Goal: Information Seeking & Learning: Learn about a topic

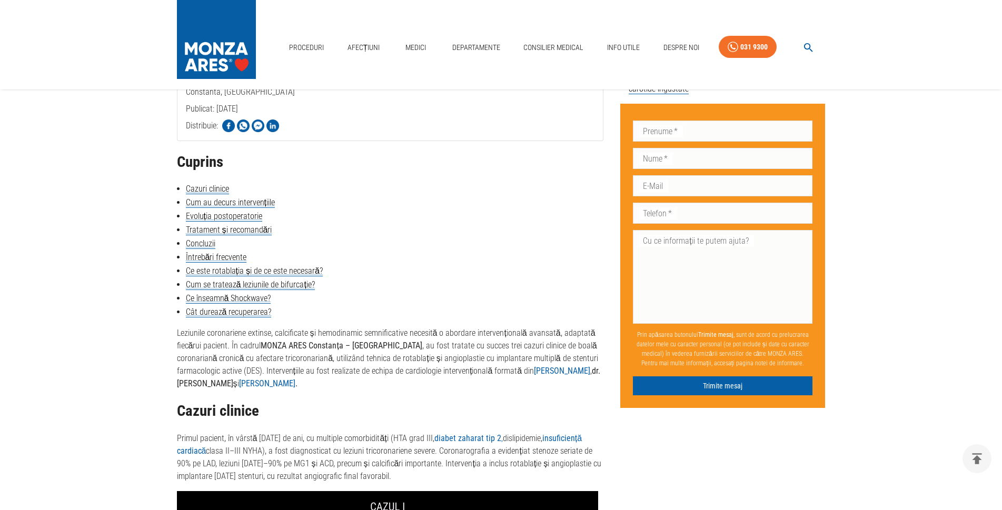
scroll to position [421, 0]
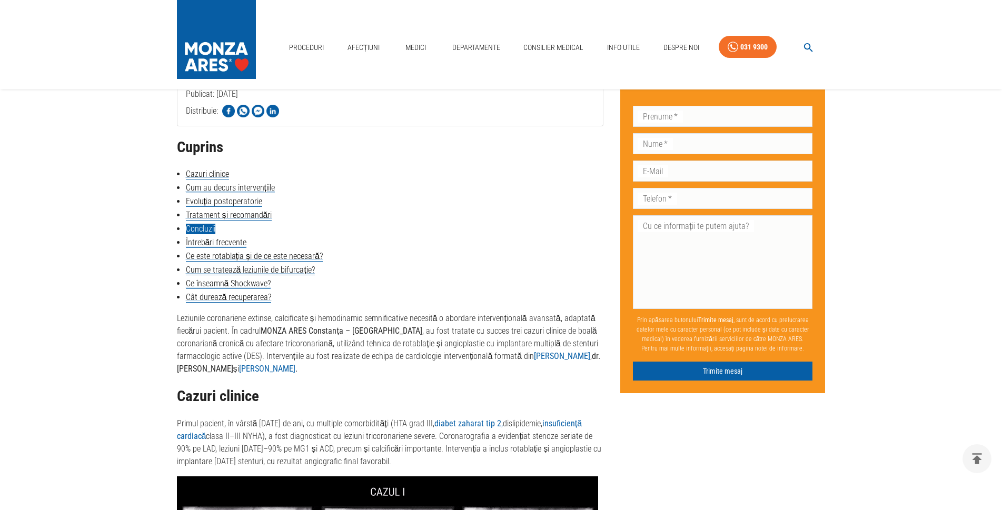
click at [198, 229] on link "Concluzii" at bounding box center [200, 229] width 29 height 11
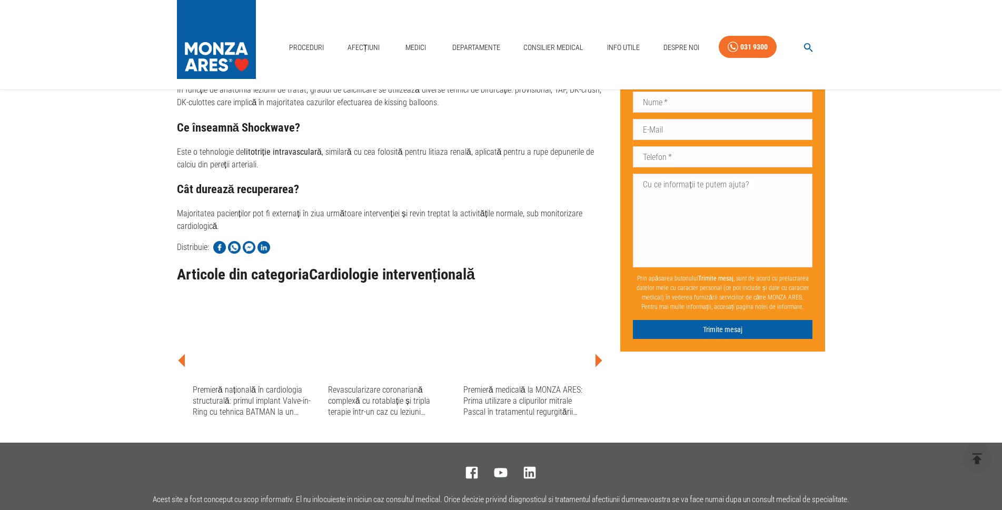
scroll to position [1847, 0]
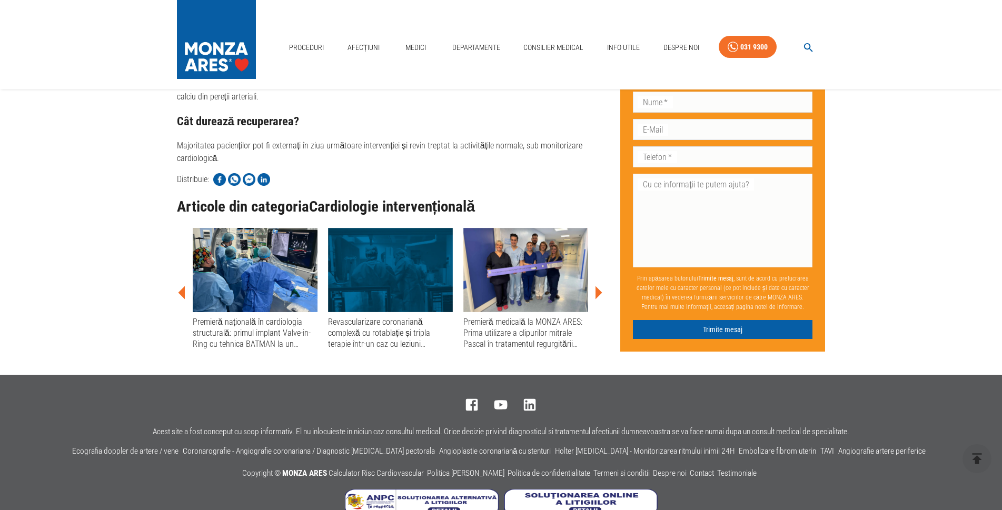
click at [374, 350] on div "Revascularizare coronariană complexă cu rotablație și tripla terapie într-un ca…" at bounding box center [390, 333] width 125 height 34
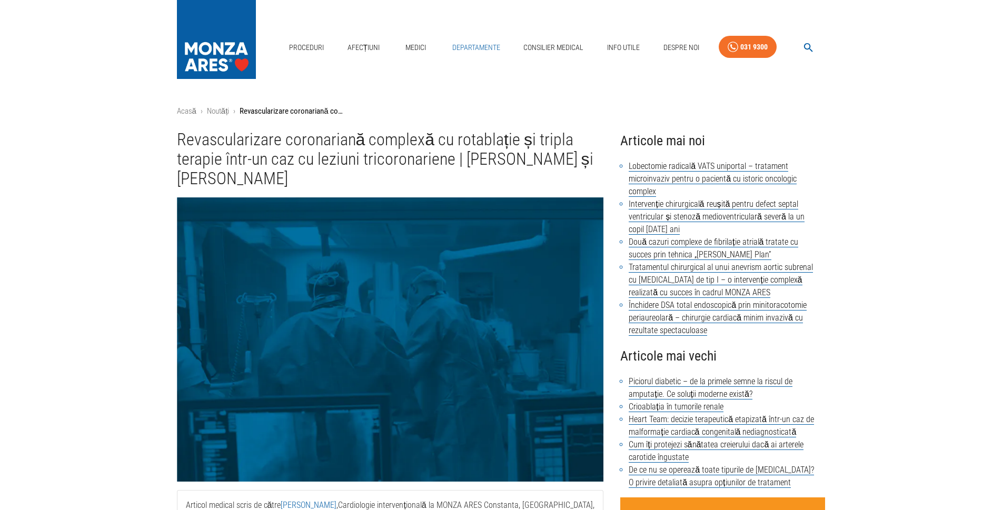
click at [479, 37] on link "Departamente" at bounding box center [476, 48] width 56 height 22
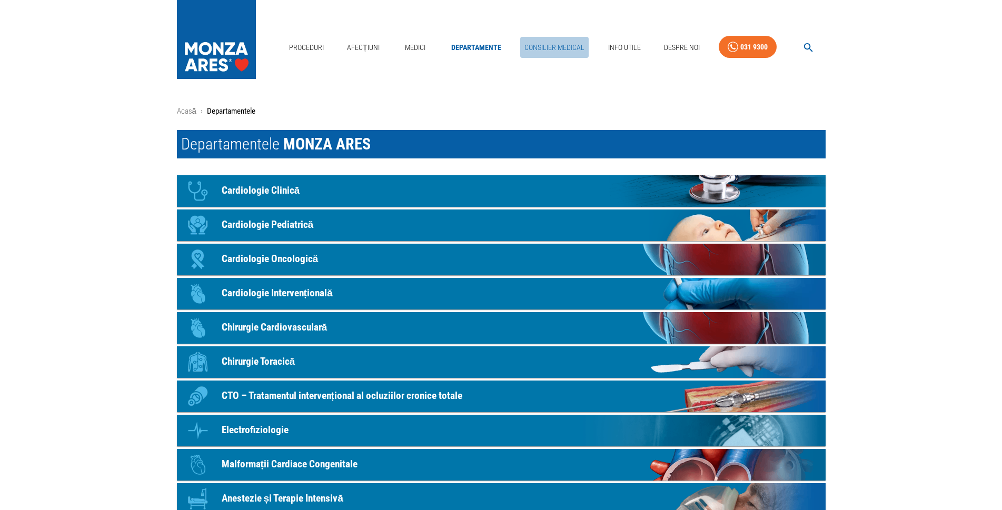
click at [536, 37] on link "Consilier Medical" at bounding box center [554, 48] width 68 height 22
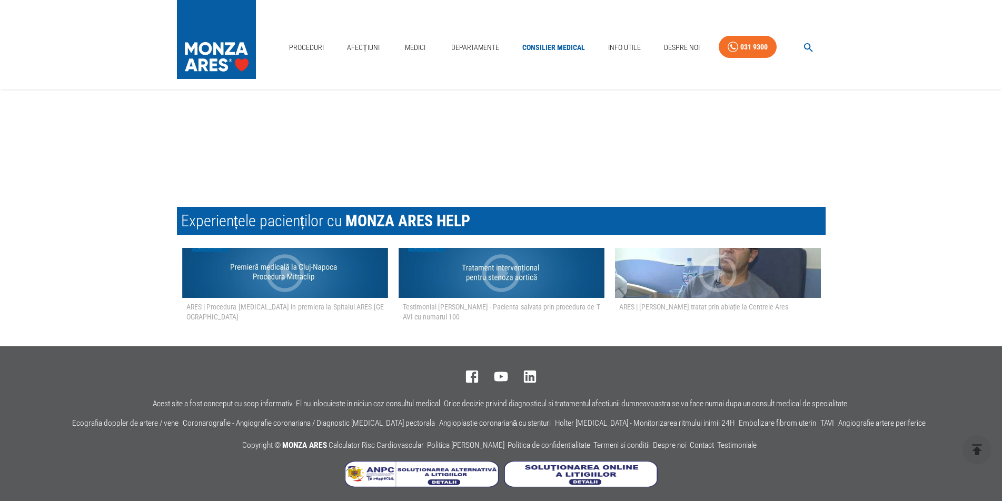
scroll to position [1980, 0]
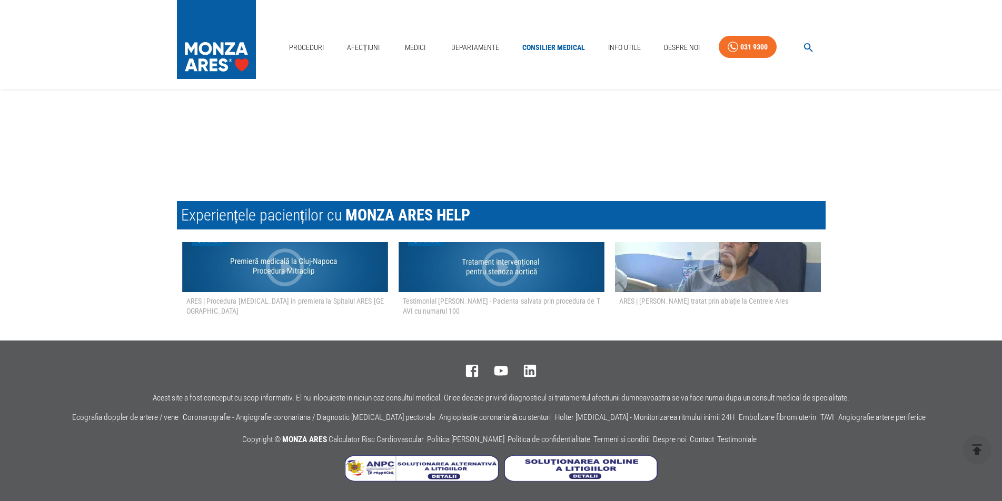
click at [708, 273] on icon "button" at bounding box center [717, 267] width 45 height 45
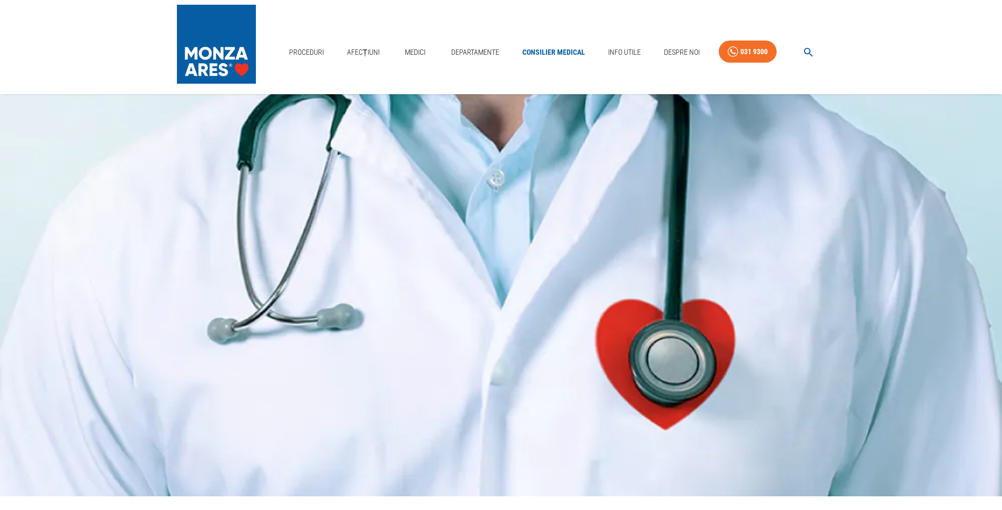
scroll to position [0, 0]
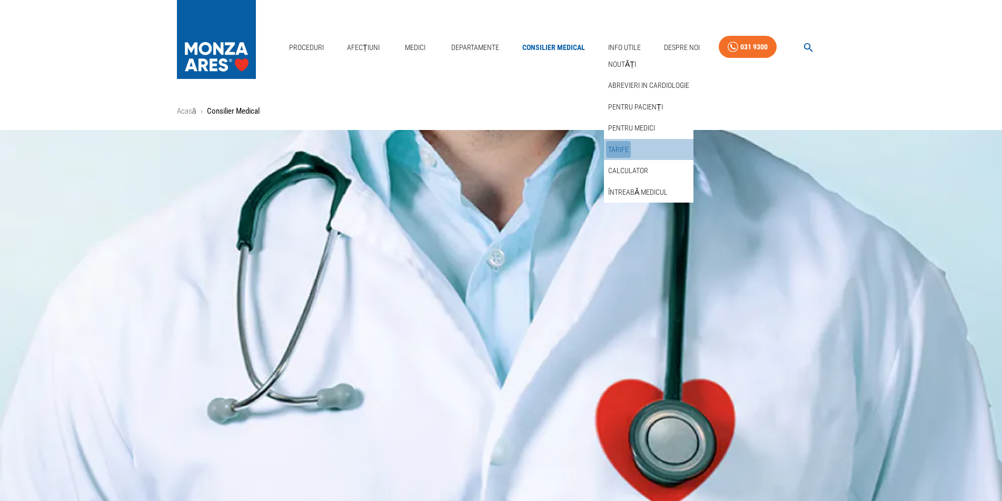
click at [620, 141] on link "Tarife" at bounding box center [618, 149] width 25 height 17
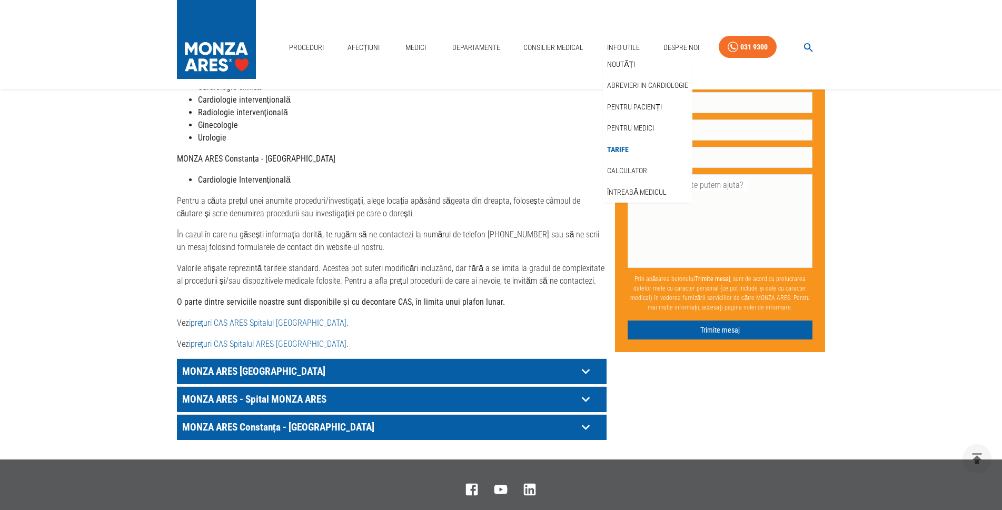
scroll to position [503, 0]
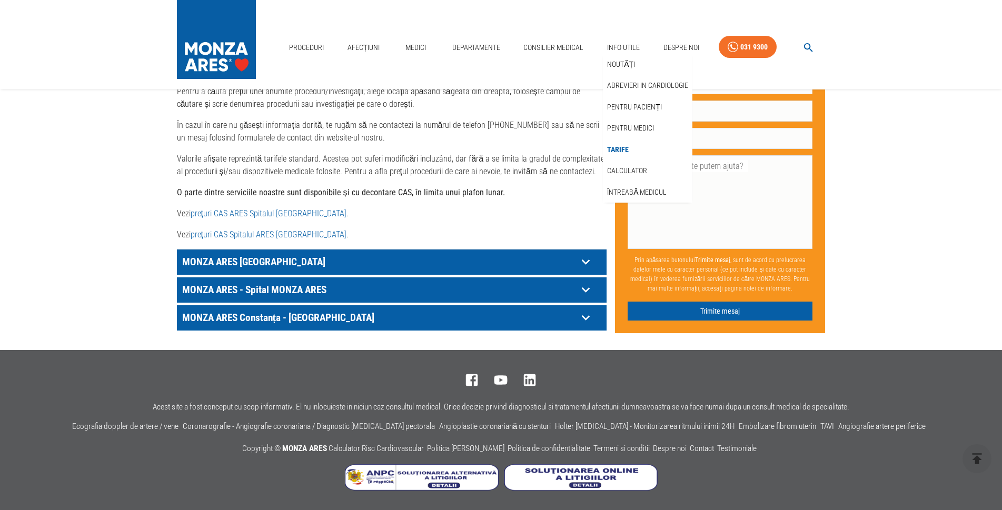
click at [586, 317] on icon at bounding box center [586, 318] width 16 height 16
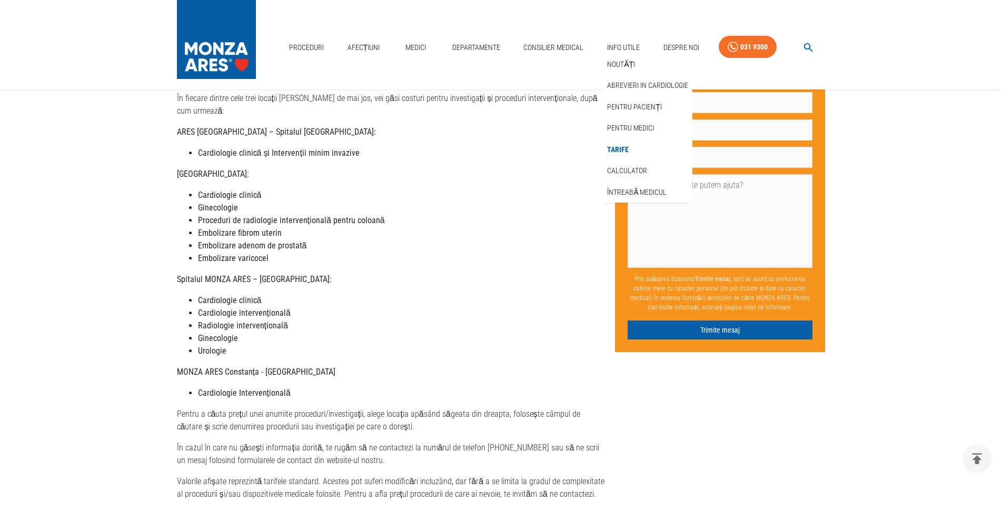
scroll to position [180, 0]
click at [623, 162] on link "Calculator" at bounding box center [627, 170] width 44 height 17
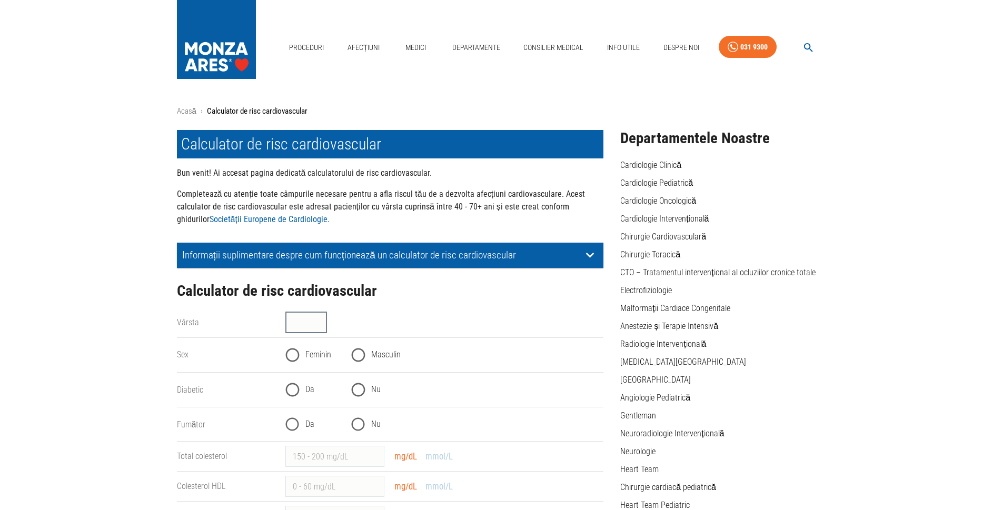
click at [311, 316] on input "Vârsta" at bounding box center [306, 322] width 42 height 21
click at [323, 320] on input "40" at bounding box center [306, 322] width 42 height 21
click at [322, 320] on input "41" at bounding box center [306, 322] width 42 height 21
click at [322, 320] on input "42" at bounding box center [306, 322] width 42 height 21
type input "64"
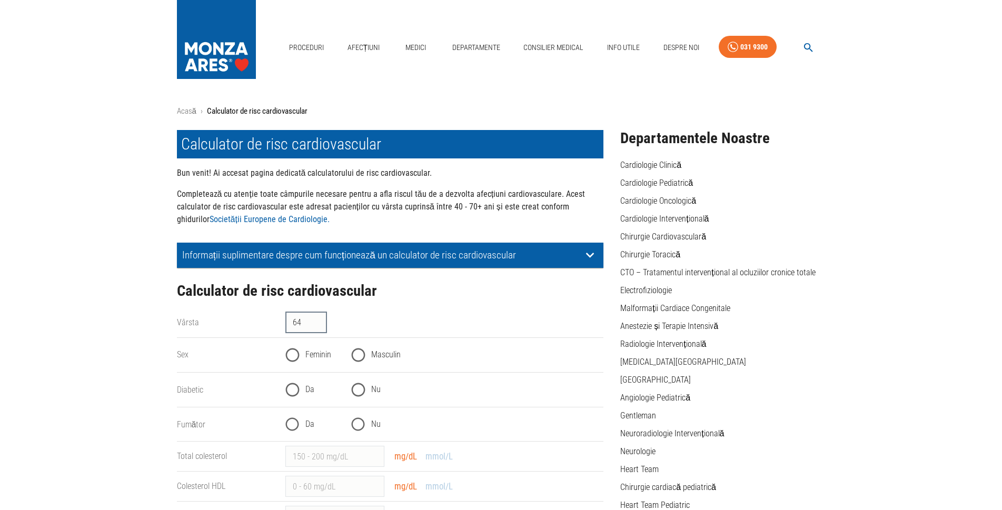
click at [322, 320] on input "64" at bounding box center [306, 322] width 42 height 21
click at [357, 354] on input "Masculin" at bounding box center [358, 355] width 26 height 26
radio input "true"
click at [359, 387] on input "Nu" at bounding box center [358, 390] width 26 height 26
radio input "true"
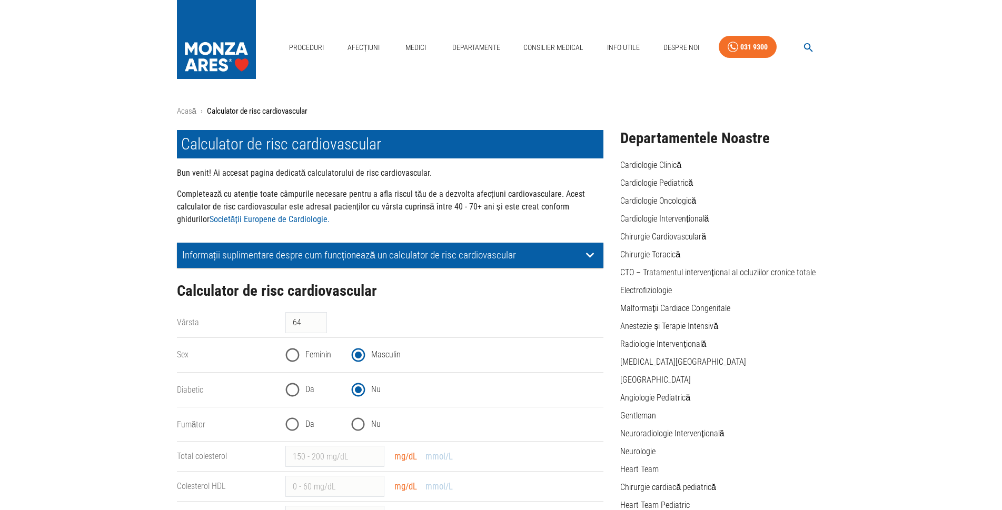
click at [357, 422] on input "Nu" at bounding box center [358, 425] width 26 height 26
radio input "true"
click at [641, 221] on link "Cardiologie Intervențională" at bounding box center [664, 219] width 88 height 11
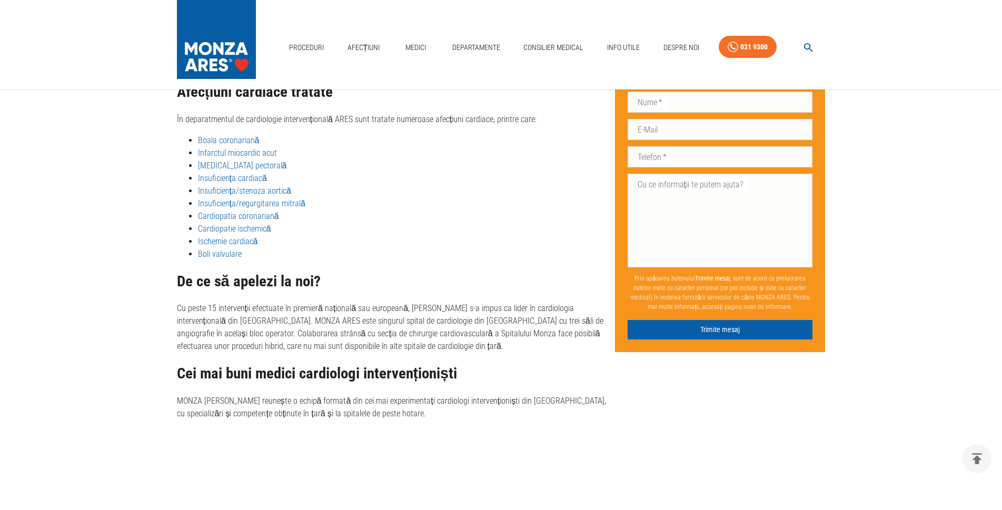
scroll to position [1646, 0]
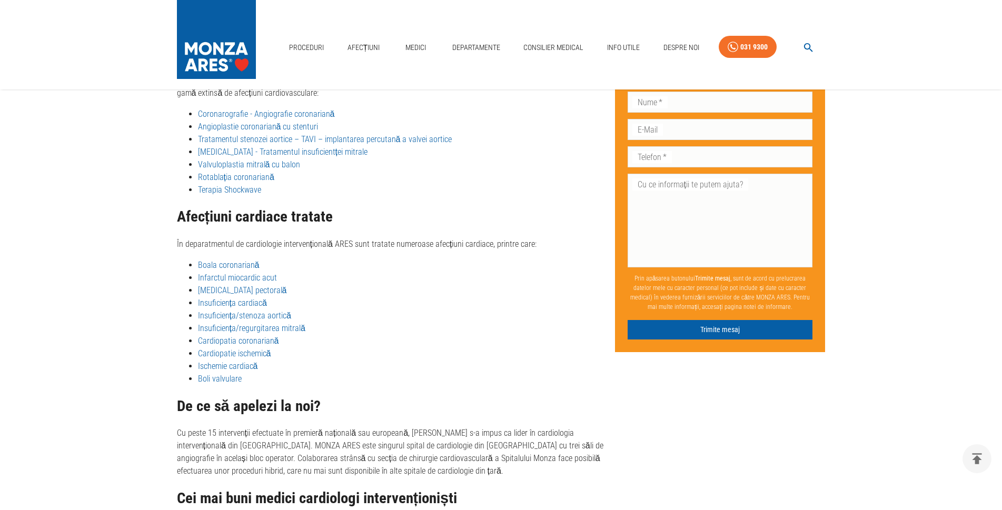
click at [241, 118] on link "Coronarografie - Angiografie coronariană" at bounding box center [266, 114] width 137 height 10
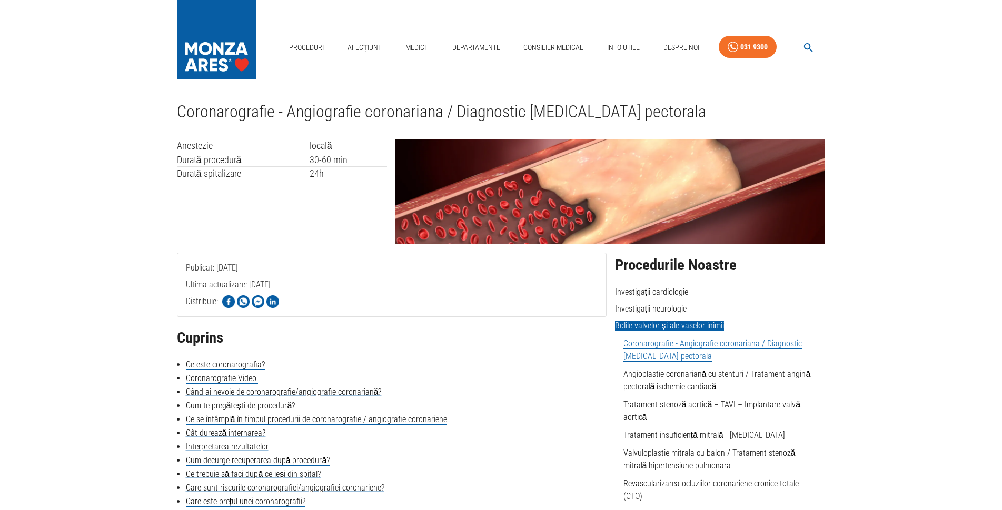
scroll to position [53, 0]
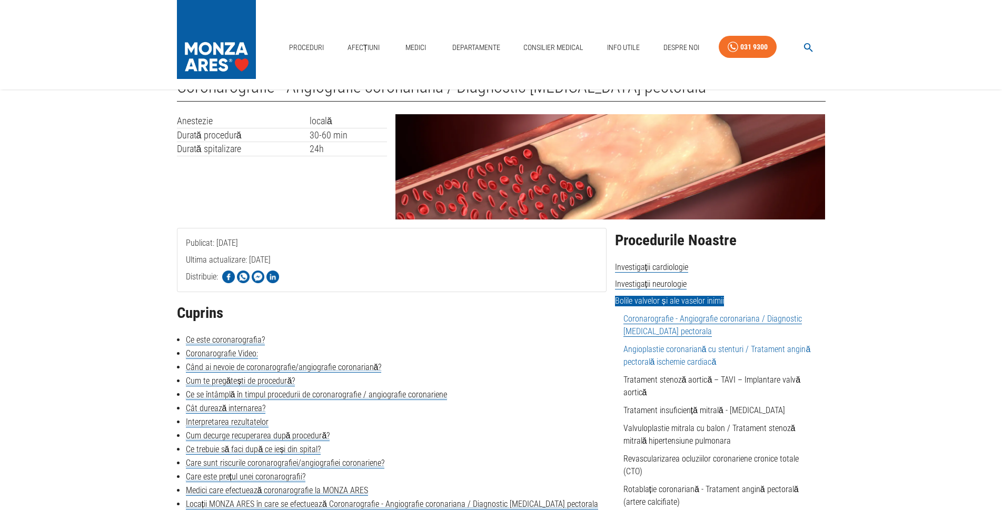
click at [671, 346] on link "Angioplastie coronariană cu stenturi / Tratament angină pectorală ischemie card…" at bounding box center [716, 355] width 187 height 23
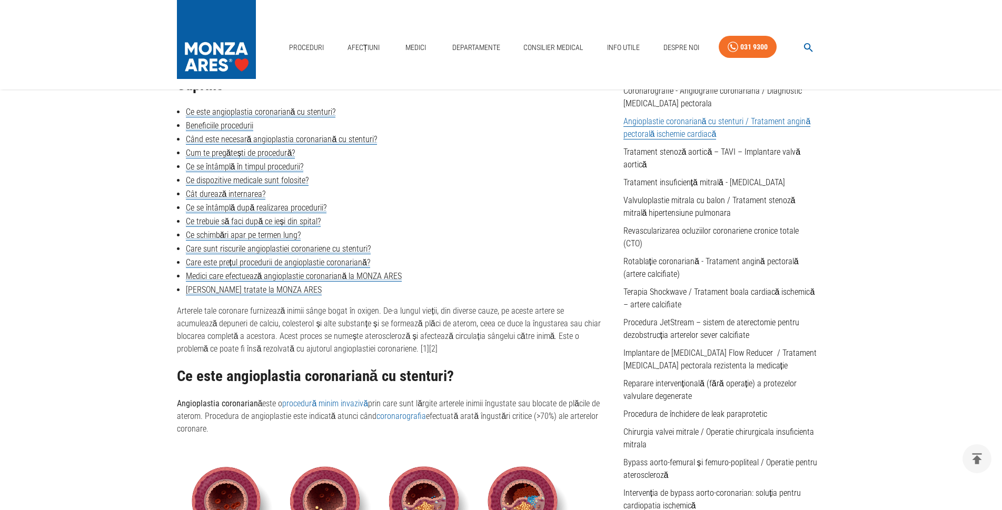
scroll to position [158, 0]
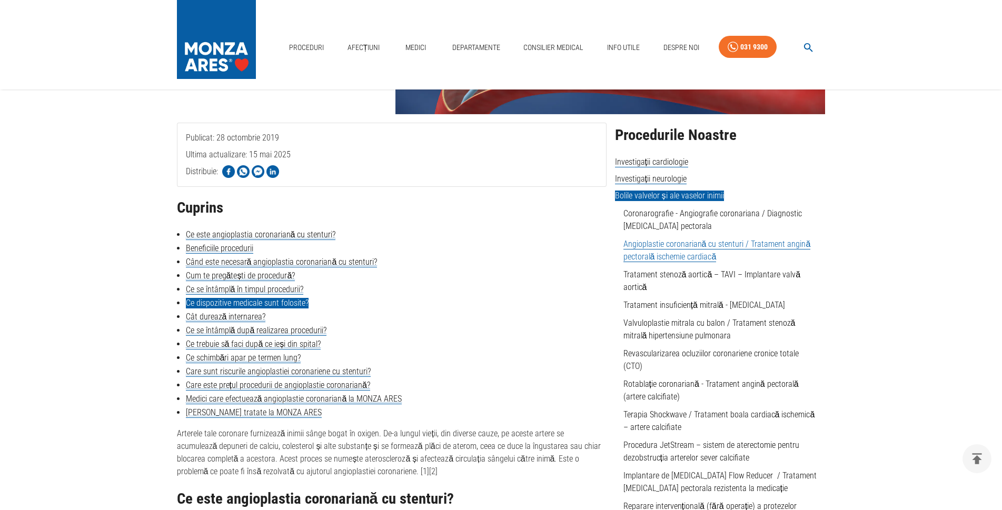
click at [237, 302] on link "Ce dispozitive medicale sunt folosite?" at bounding box center [247, 303] width 123 height 11
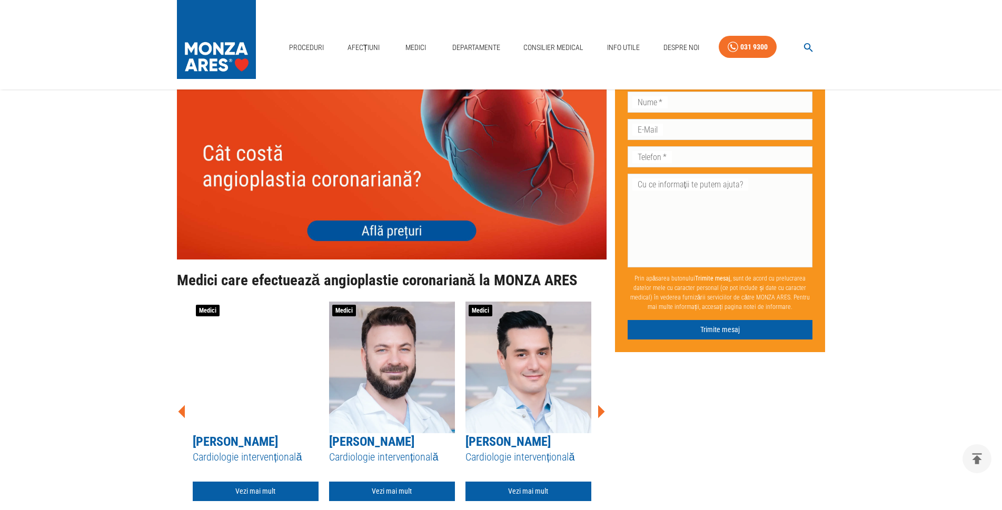
scroll to position [3424, 0]
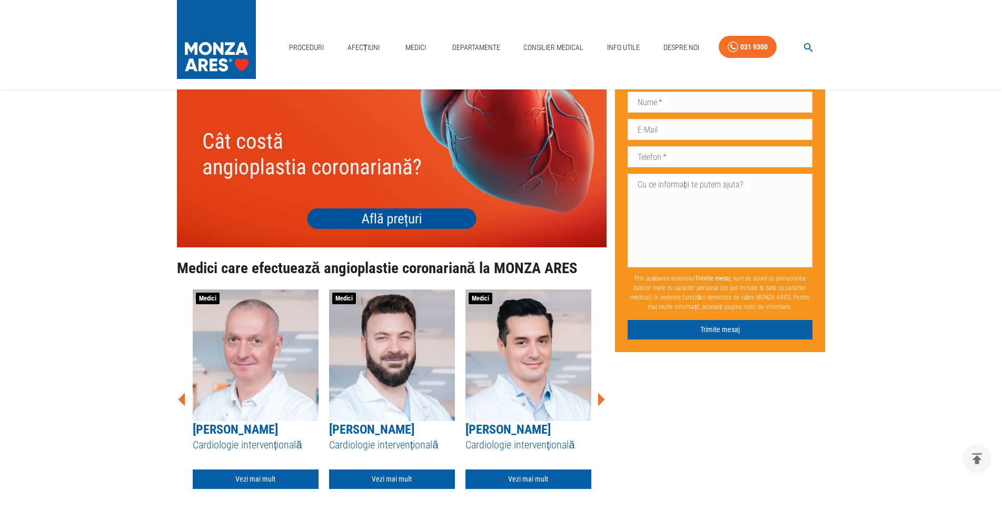
click at [395, 247] on img at bounding box center [392, 162] width 430 height 172
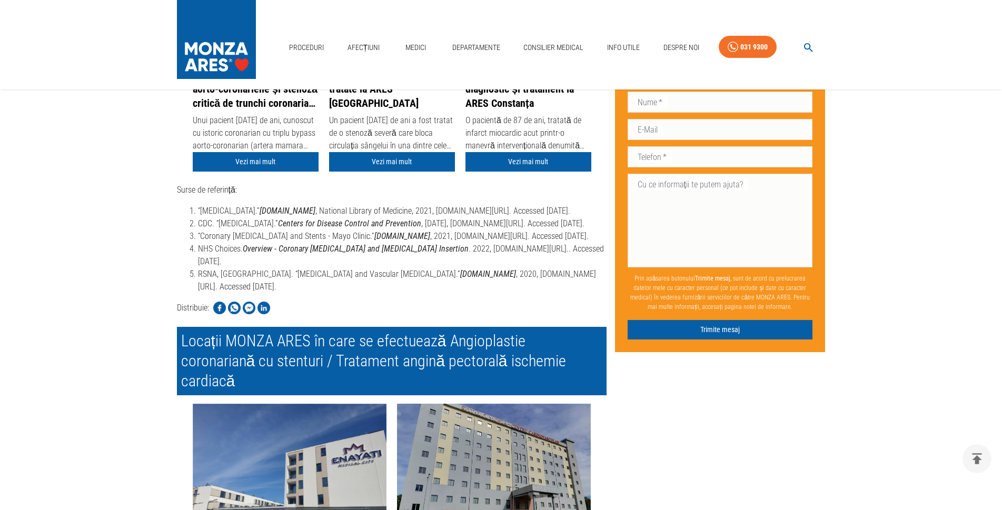
scroll to position [3793, 0]
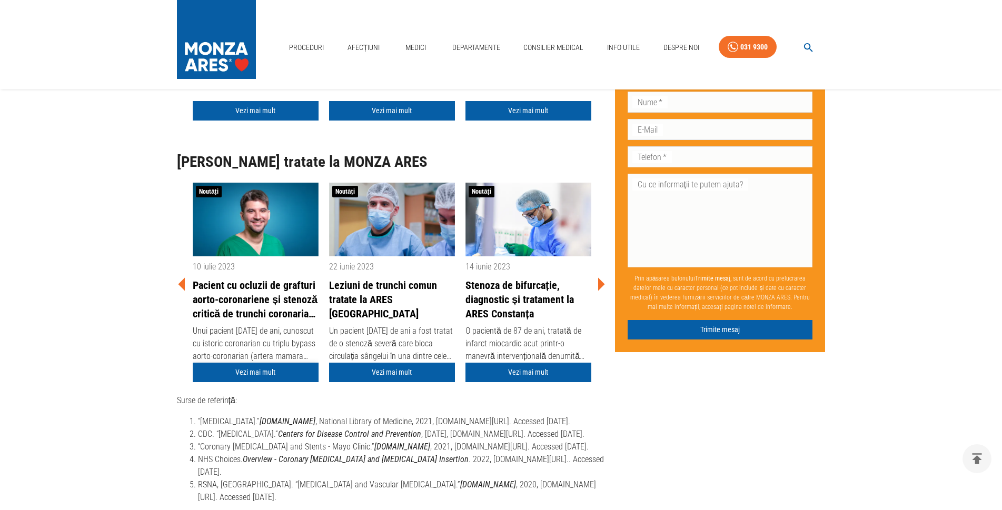
click at [261, 382] on link "Vezi mai mult" at bounding box center [256, 372] width 126 height 19
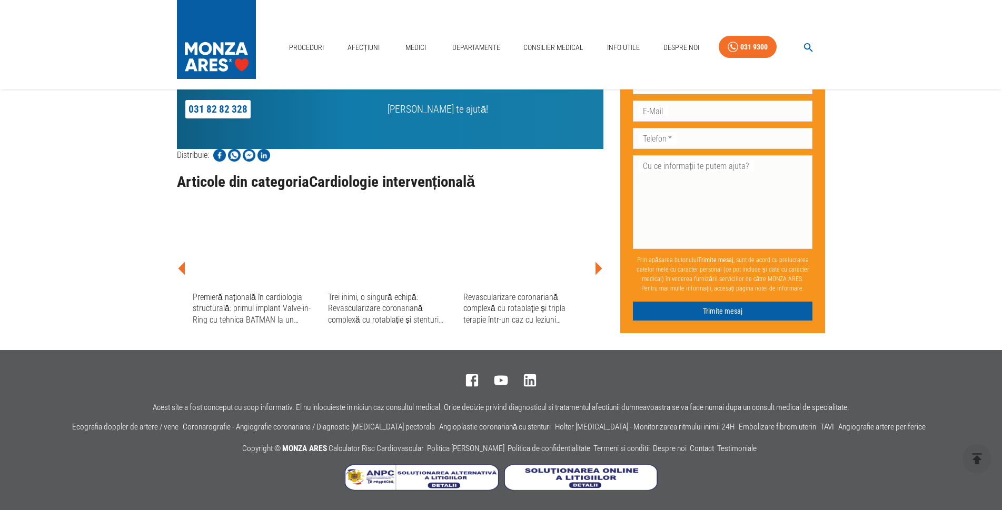
scroll to position [1421, 0]
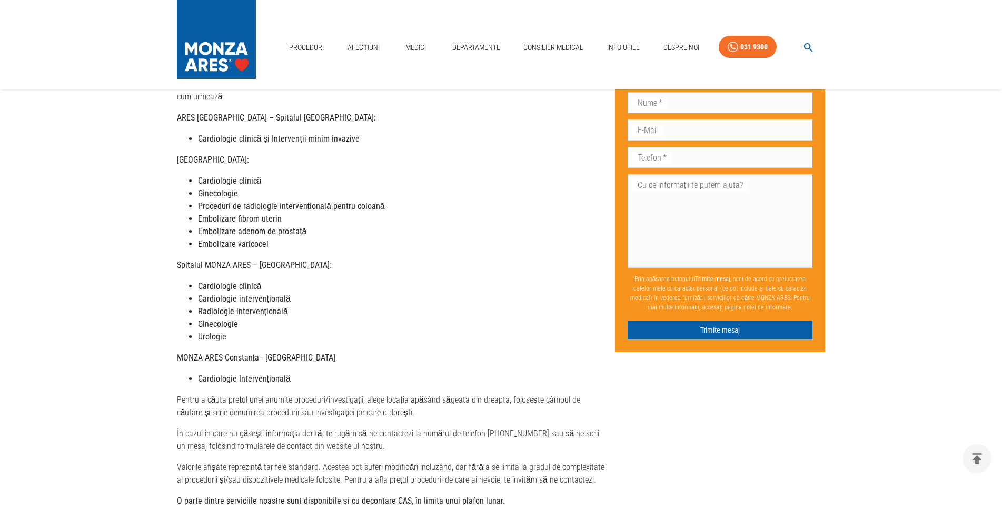
scroll to position [211, 0]
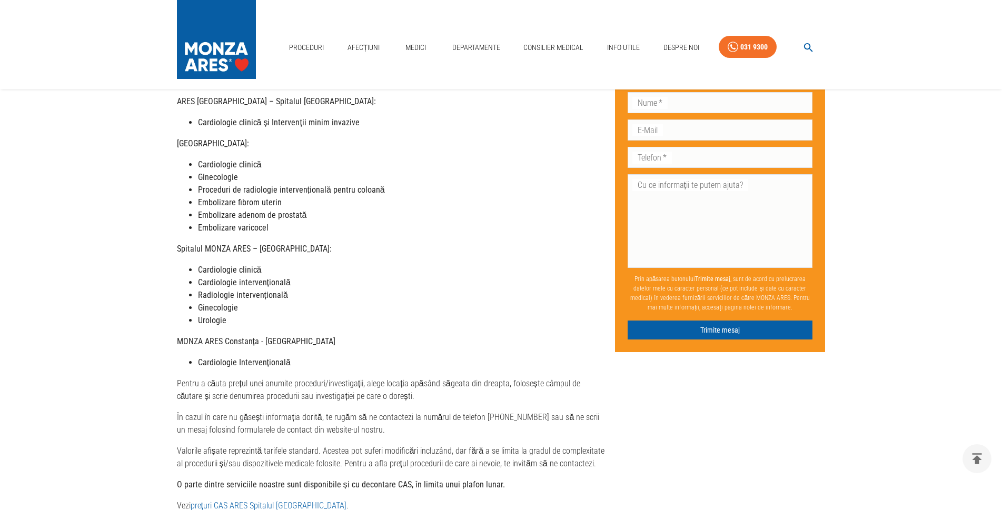
drag, startPoint x: 362, startPoint y: 245, endPoint x: 257, endPoint y: 99, distance: 179.6
drag, startPoint x: 257, startPoint y: 99, endPoint x: 244, endPoint y: 123, distance: 27.1
drag, startPoint x: 244, startPoint y: 123, endPoint x: 544, endPoint y: 239, distance: 321.9
click at [544, 239] on div "Dragi pacienți, Vă informăm că, în această perioadă, prețurile serviciilor noas…" at bounding box center [392, 249] width 430 height 569
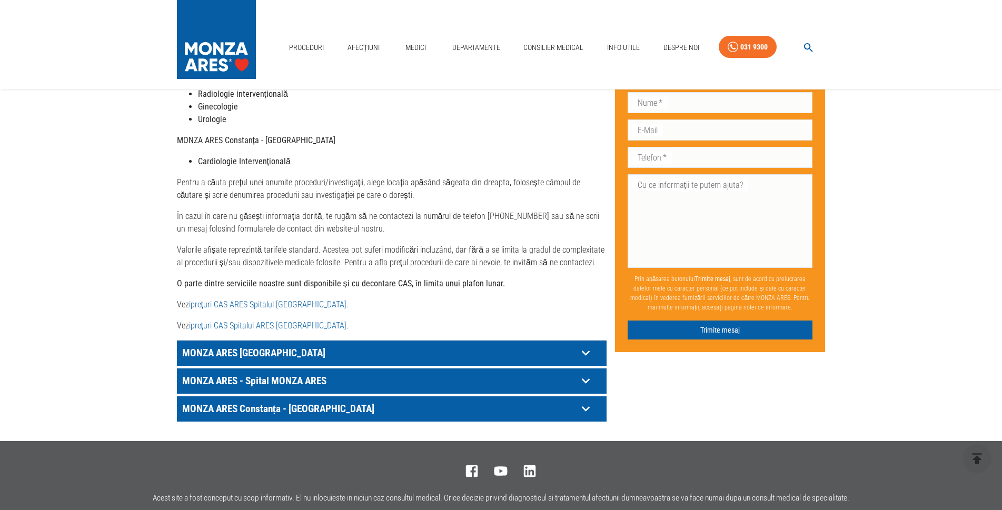
scroll to position [421, 0]
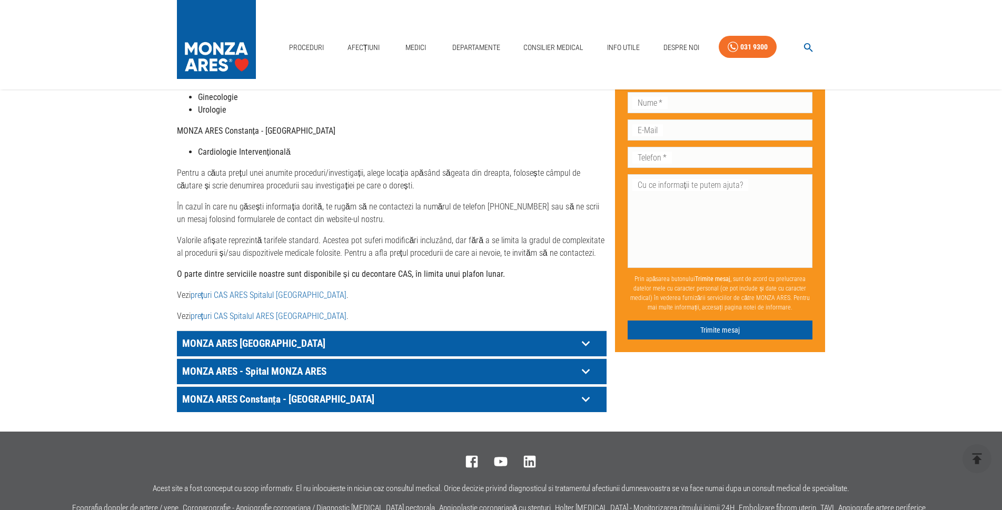
drag, startPoint x: 512, startPoint y: 345, endPoint x: 443, endPoint y: 349, distance: 69.6
drag, startPoint x: 443, startPoint y: 349, endPoint x: 408, endPoint y: 345, distance: 34.9
click at [408, 345] on p "MONZA ARES [GEOGRAPHIC_DATA]" at bounding box center [379, 343] width 398 height 16
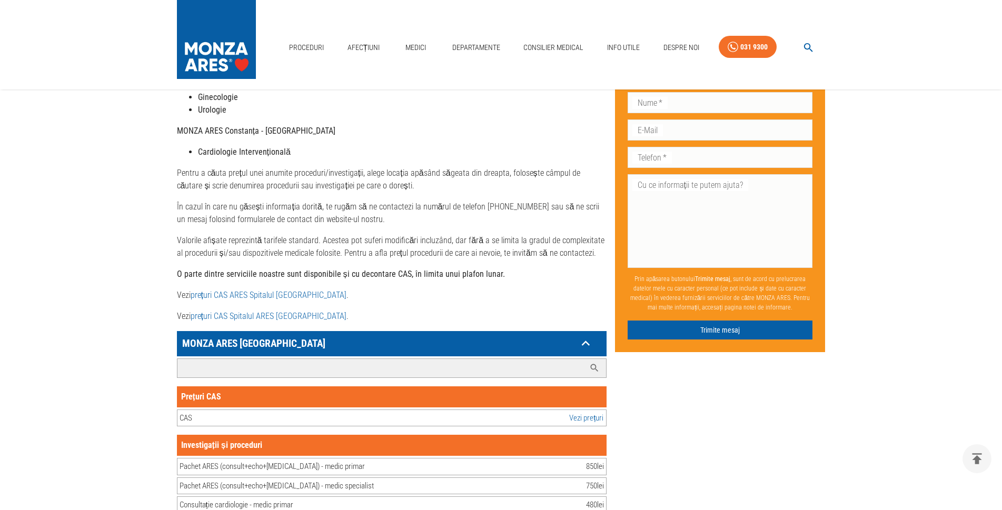
click at [358, 368] on input "Caută investigație/procedură..." at bounding box center [380, 368] width 407 height 18
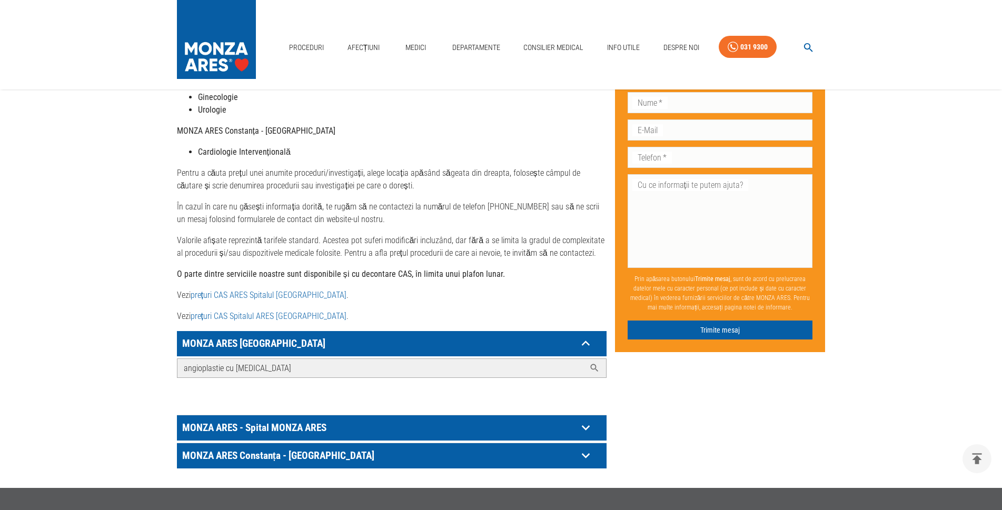
type input "angioplastie cu stent"
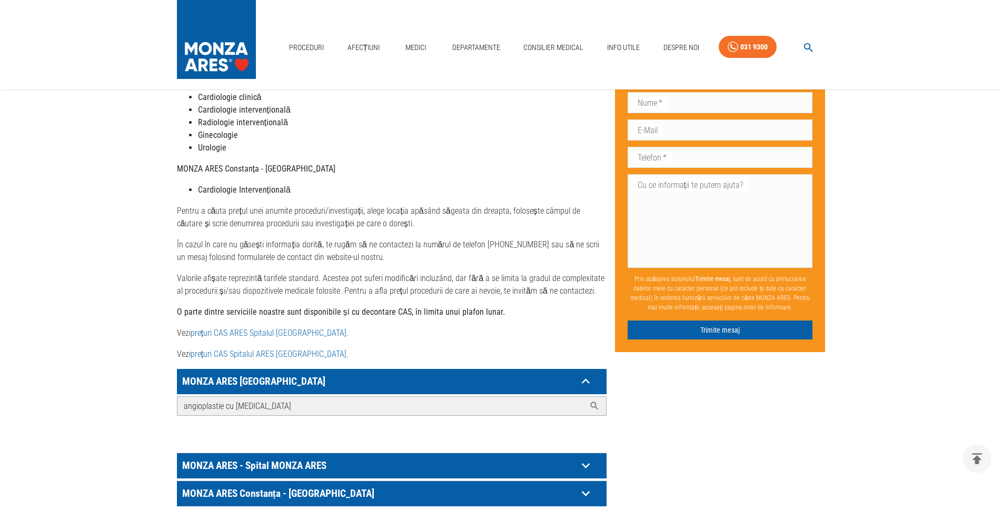
scroll to position [349, 0]
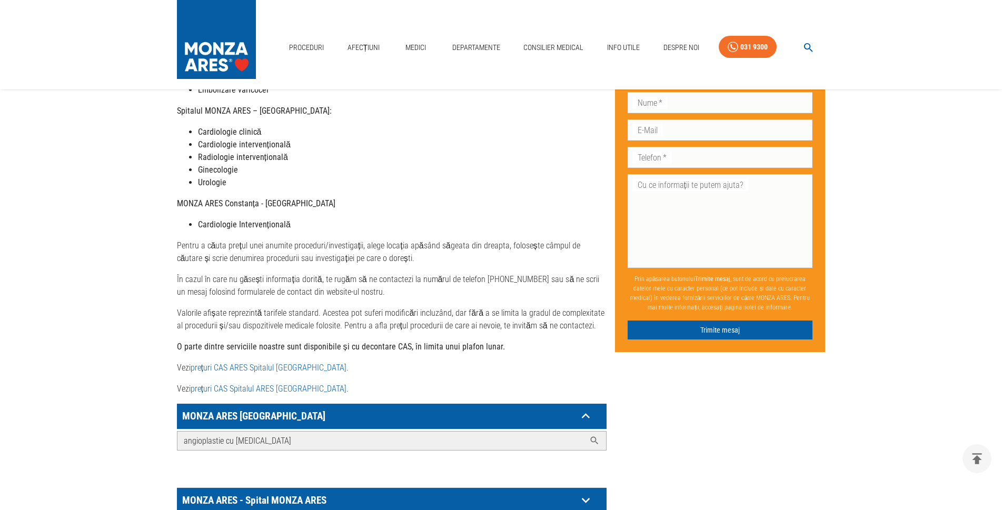
click at [579, 442] on input "angioplastie cu stent" at bounding box center [380, 441] width 407 height 18
drag, startPoint x: 576, startPoint y: 441, endPoint x: 479, endPoint y: 447, distance: 97.6
drag, startPoint x: 479, startPoint y: 447, endPoint x: 364, endPoint y: 414, distance: 120.1
click at [364, 414] on p "MONZA ARES [GEOGRAPHIC_DATA]" at bounding box center [379, 416] width 398 height 16
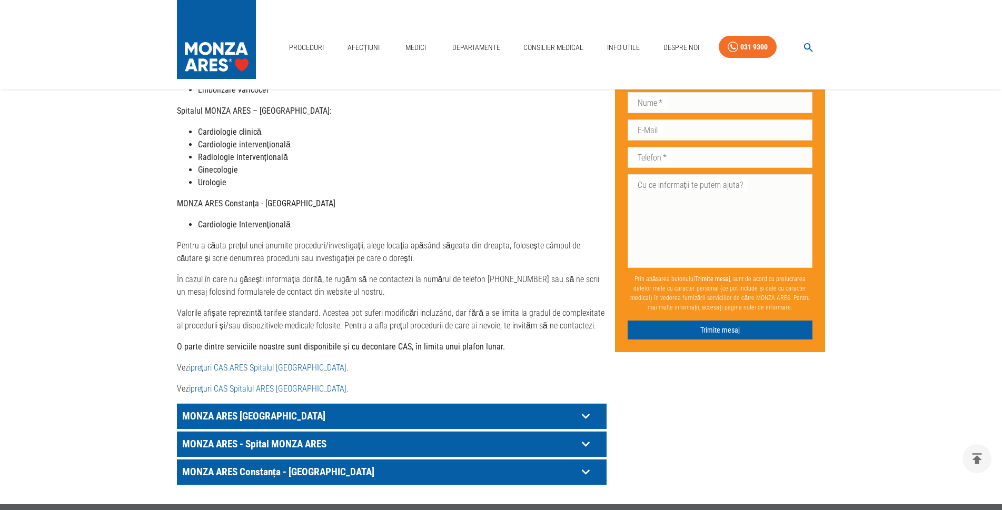
drag, startPoint x: 362, startPoint y: 414, endPoint x: 332, endPoint y: 420, distance: 31.1
drag, startPoint x: 332, startPoint y: 420, endPoint x: 319, endPoint y: 420, distance: 13.2
click at [319, 420] on p "MONZA ARES [GEOGRAPHIC_DATA]" at bounding box center [379, 416] width 398 height 16
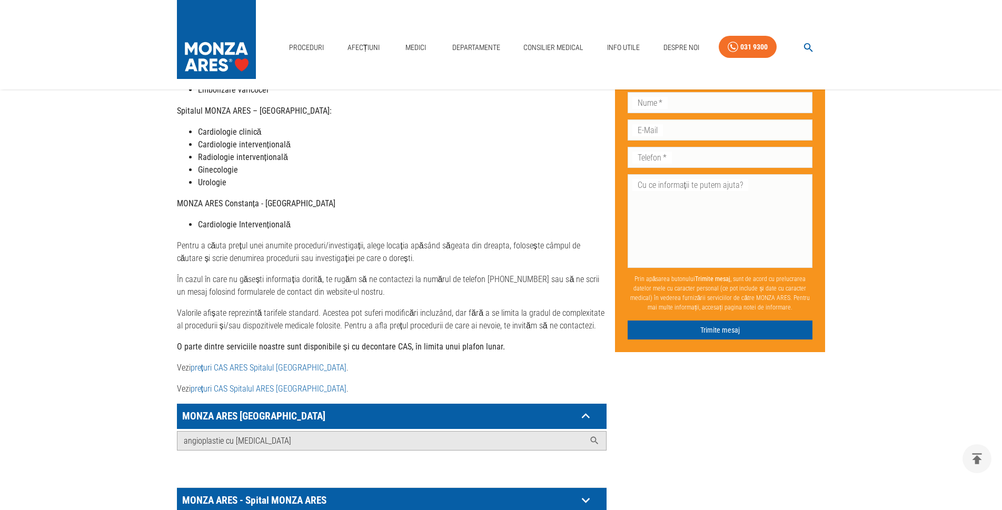
click at [261, 369] on link "prețuri CAS ARES Spitalul Monza" at bounding box center [269, 368] width 156 height 10
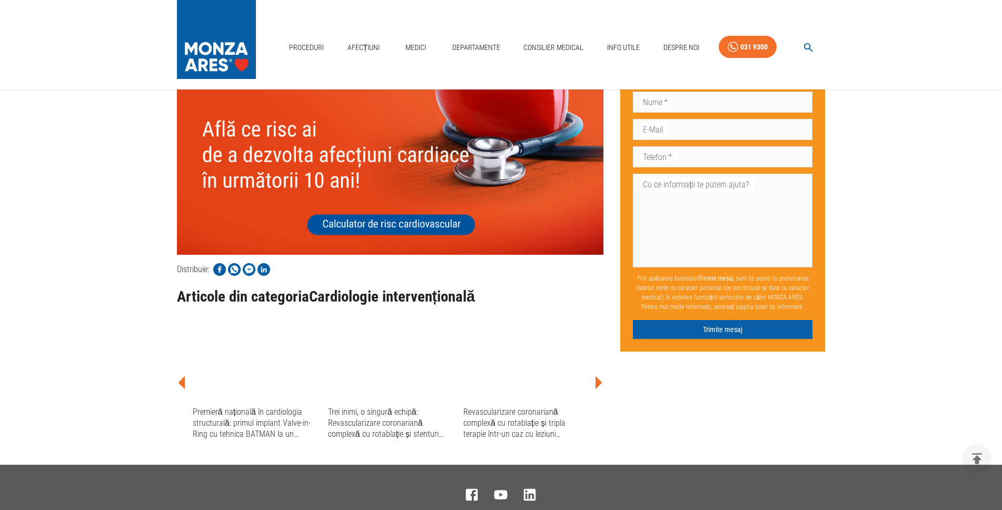
scroll to position [3012, 0]
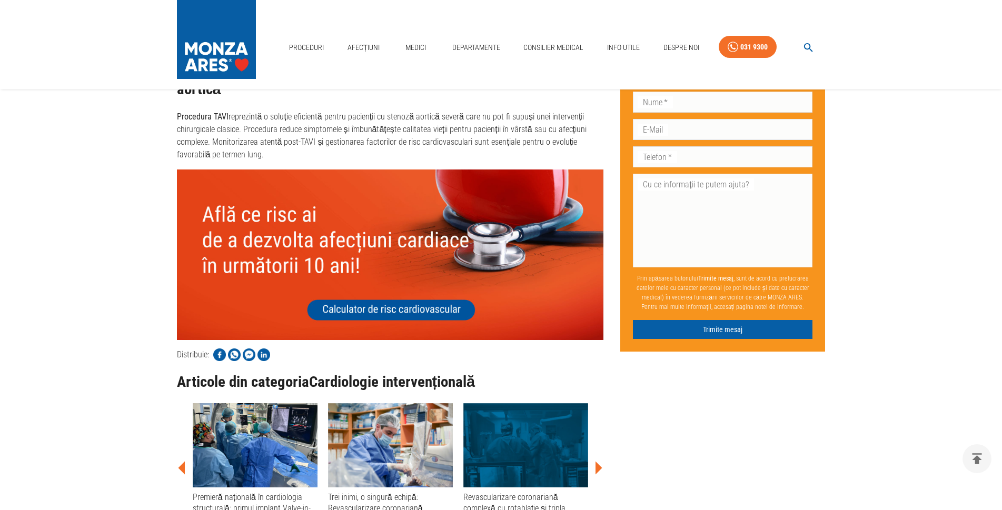
click at [596, 462] on icon at bounding box center [598, 468] width 7 height 13
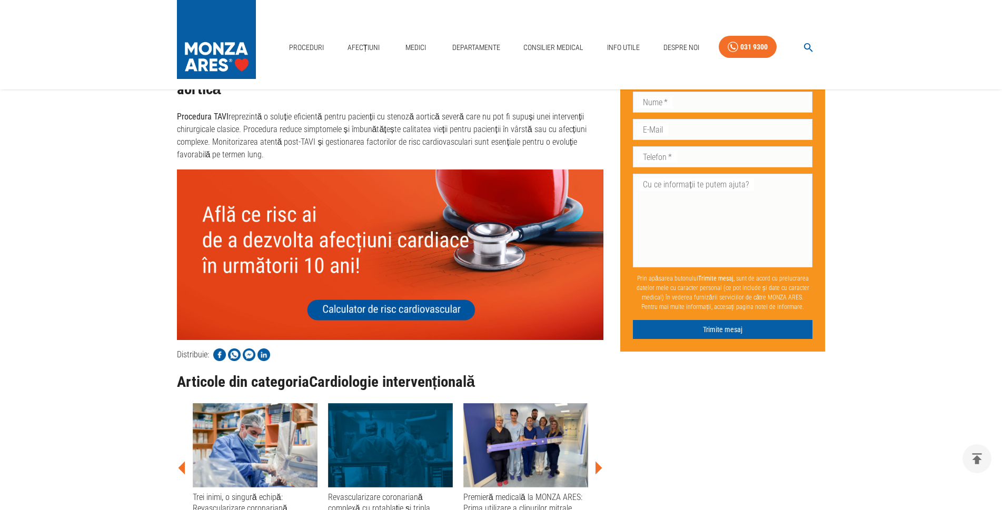
click at [596, 462] on icon at bounding box center [598, 468] width 7 height 13
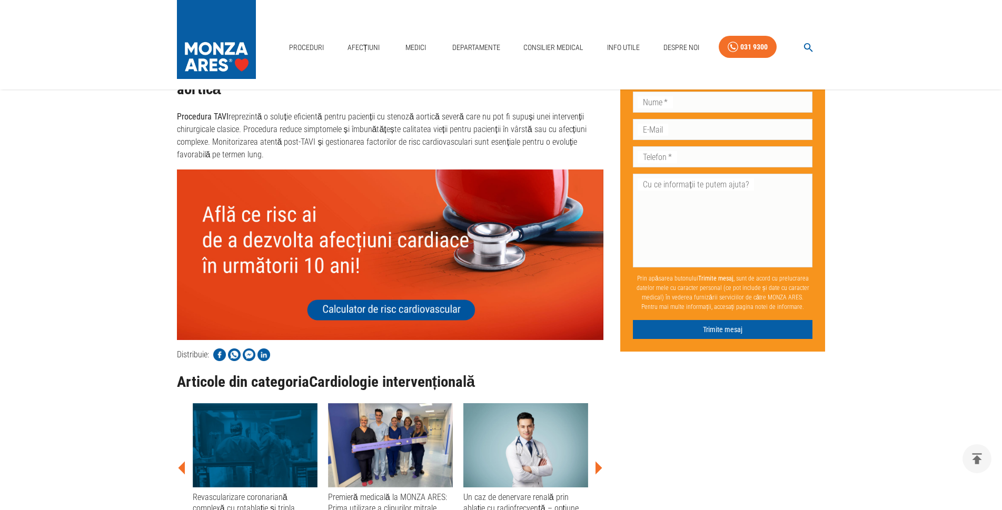
click at [596, 462] on icon at bounding box center [598, 468] width 7 height 13
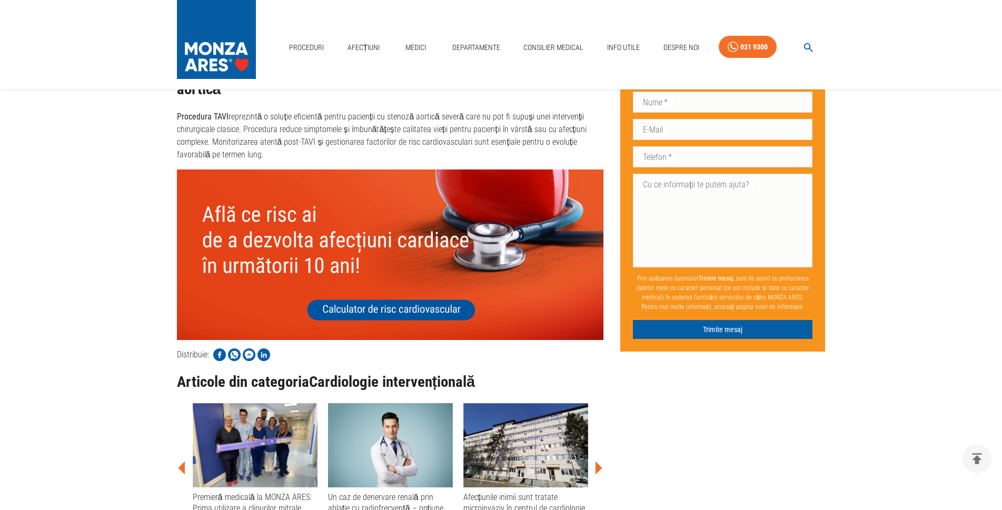
click at [596, 462] on icon at bounding box center [598, 468] width 7 height 13
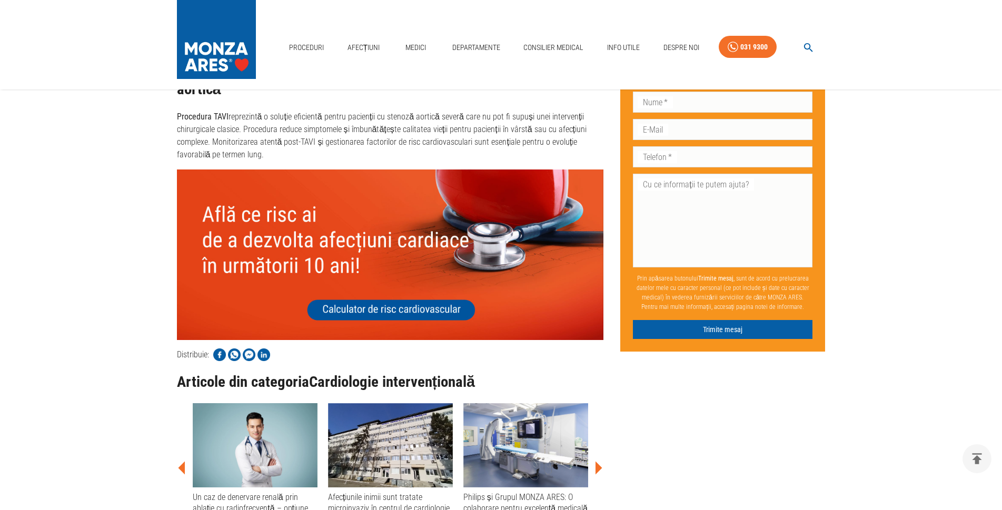
click at [596, 462] on icon at bounding box center [598, 468] width 7 height 13
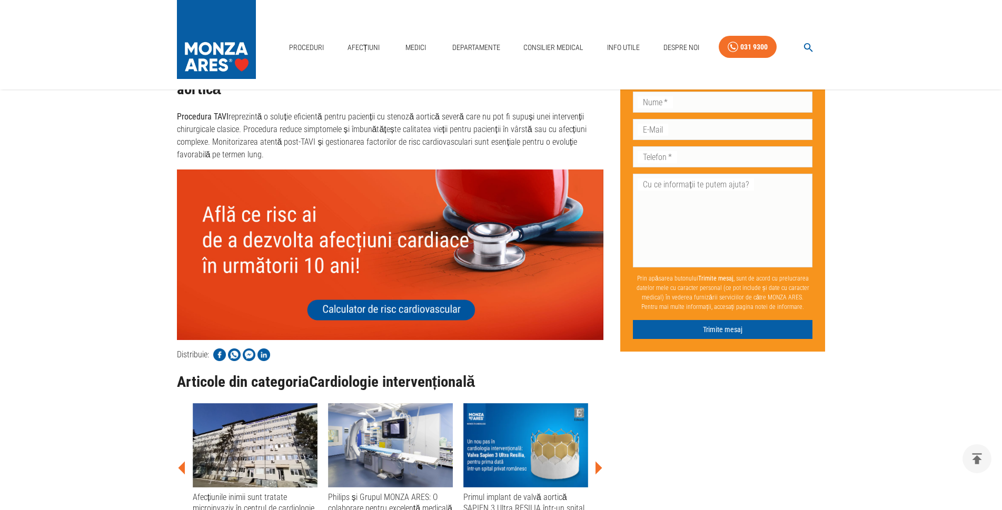
click at [596, 462] on icon at bounding box center [598, 468] width 7 height 13
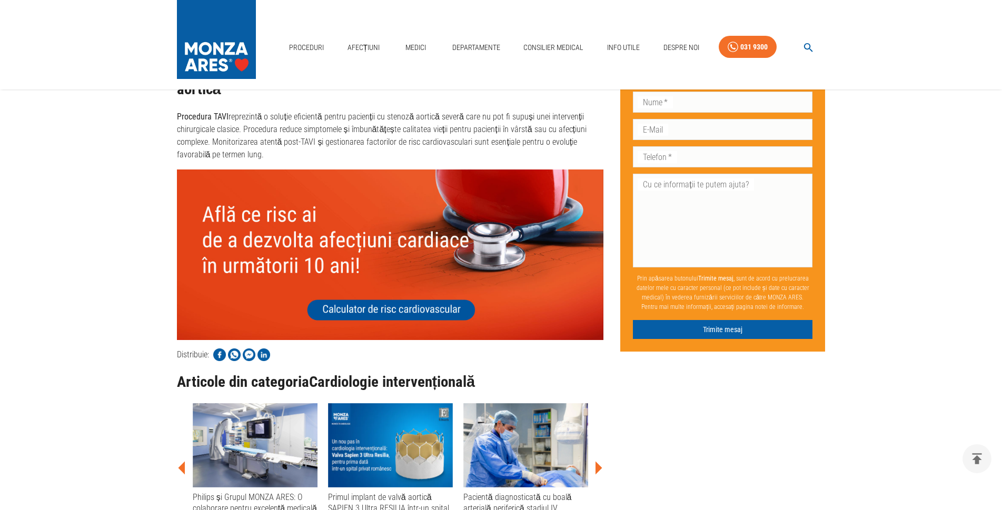
click at [596, 462] on icon at bounding box center [598, 468] width 7 height 13
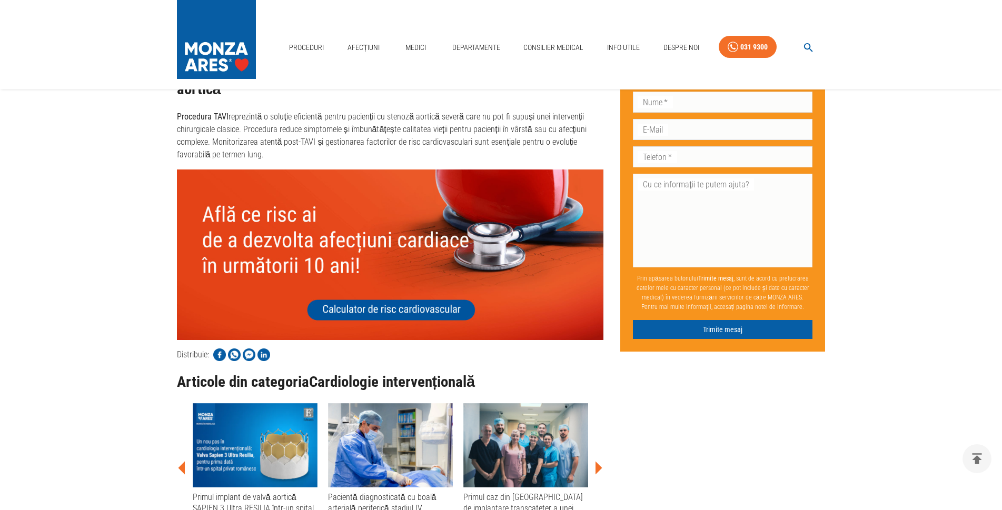
click at [596, 462] on icon at bounding box center [598, 468] width 7 height 13
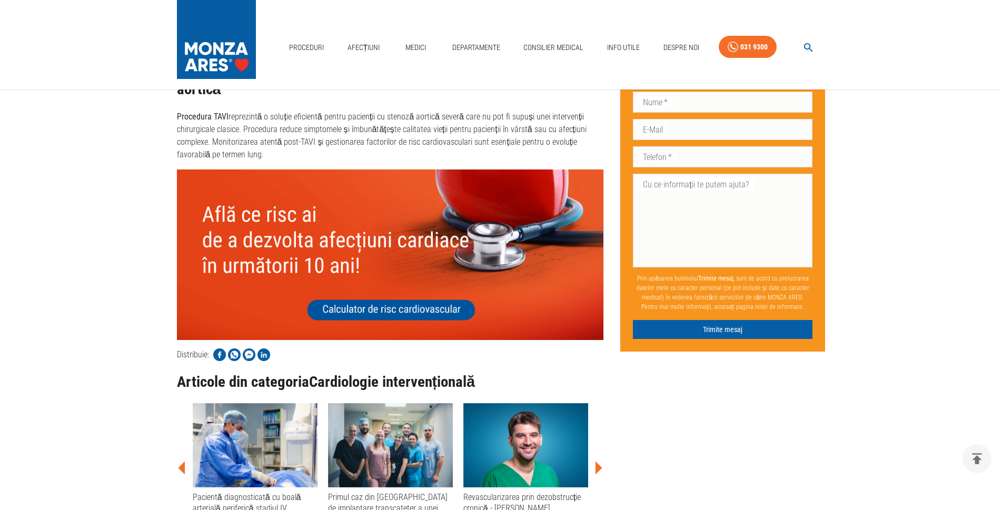
click at [596, 462] on icon at bounding box center [598, 468] width 7 height 13
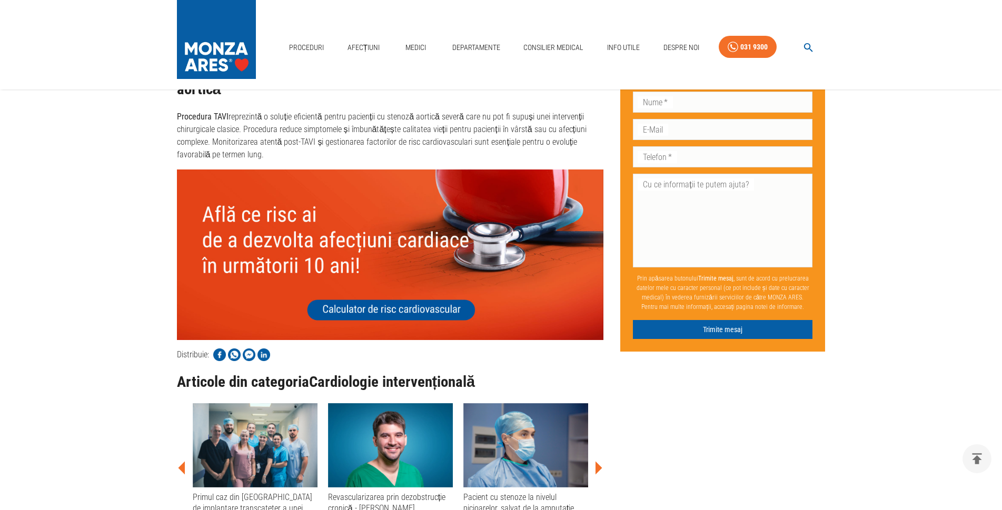
click at [596, 462] on icon at bounding box center [598, 468] width 7 height 13
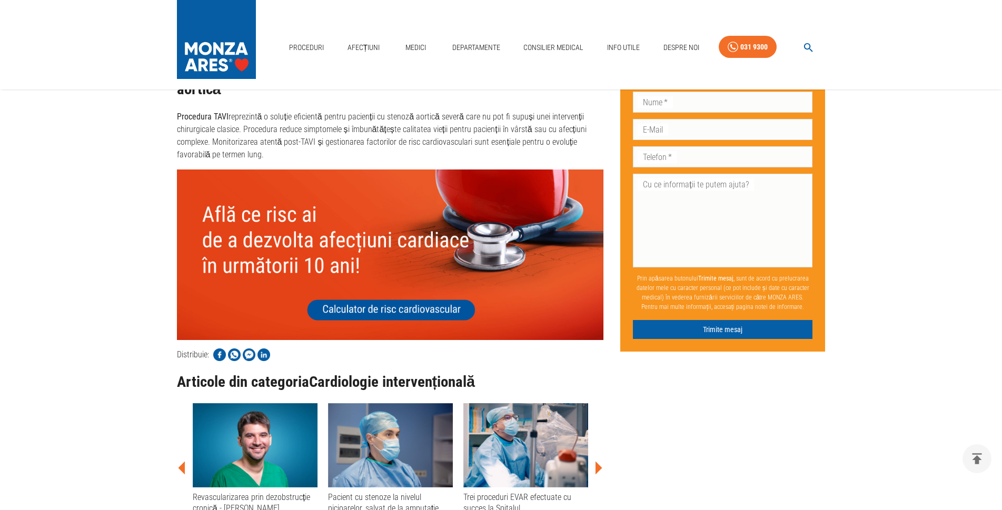
click at [596, 462] on icon at bounding box center [598, 468] width 7 height 13
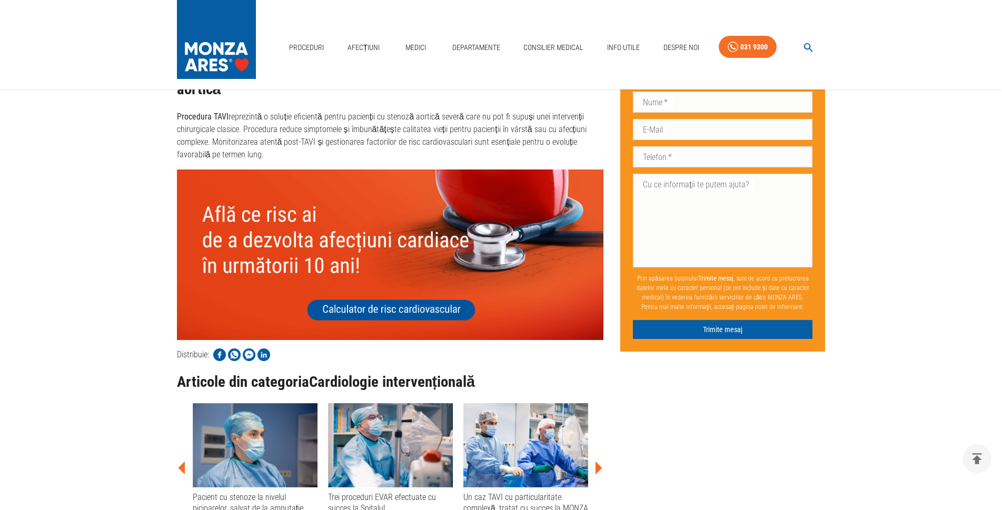
click at [538, 492] on div "Un caz TAVI cu particularitate complexă, tratat cu succes la MONZA ARES [GEOGRA…" at bounding box center [525, 509] width 125 height 34
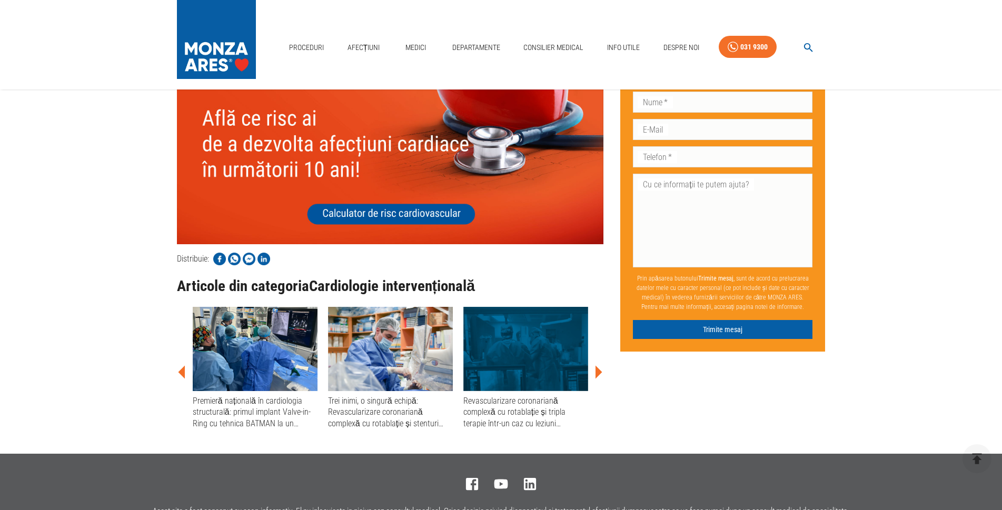
scroll to position [2740, 0]
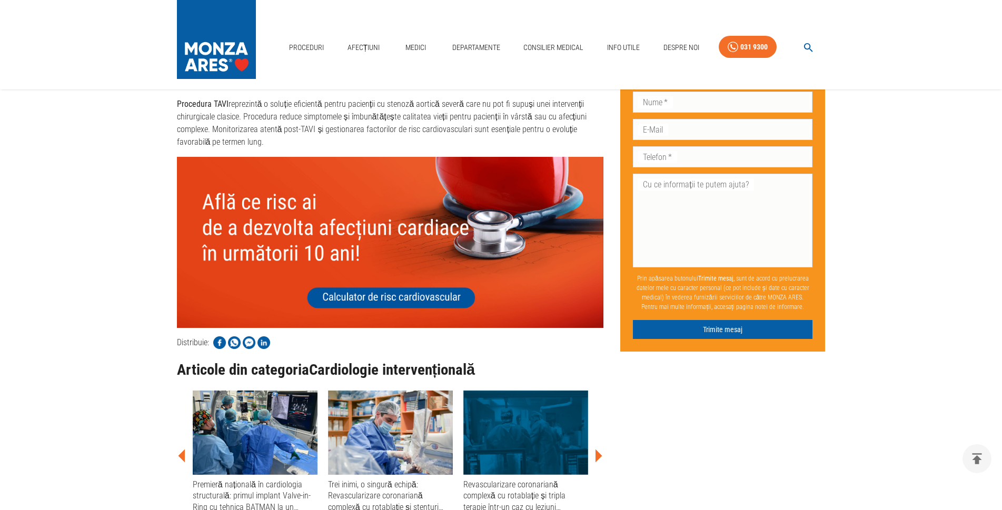
click at [599, 449] on icon at bounding box center [598, 455] width 7 height 13
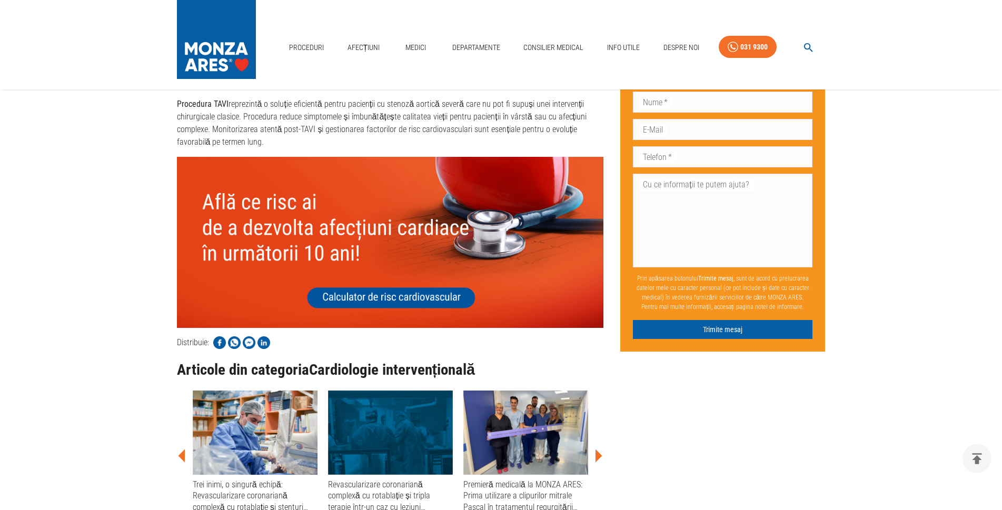
click at [599, 449] on icon at bounding box center [598, 455] width 7 height 13
click at [596, 449] on icon at bounding box center [598, 455] width 7 height 13
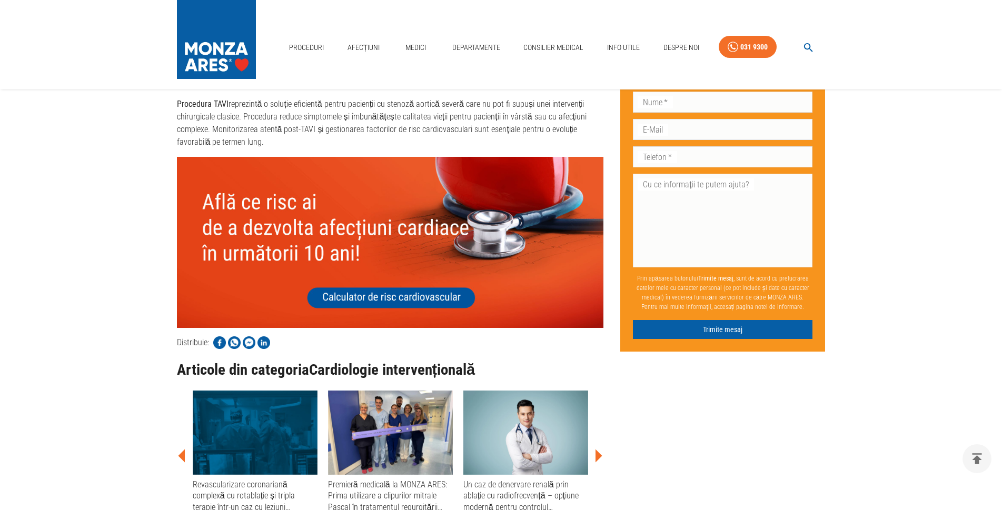
click at [596, 449] on icon at bounding box center [598, 455] width 7 height 13
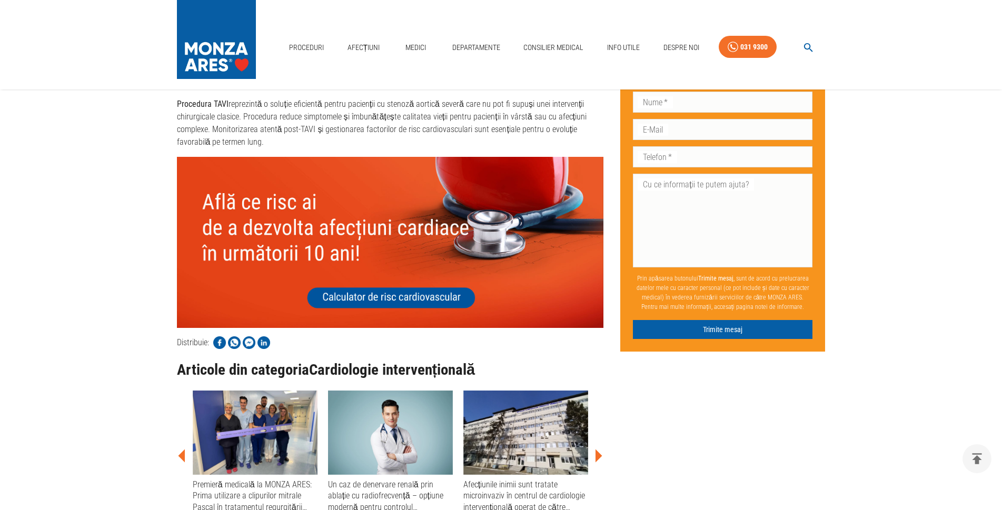
click at [596, 449] on icon at bounding box center [598, 455] width 7 height 13
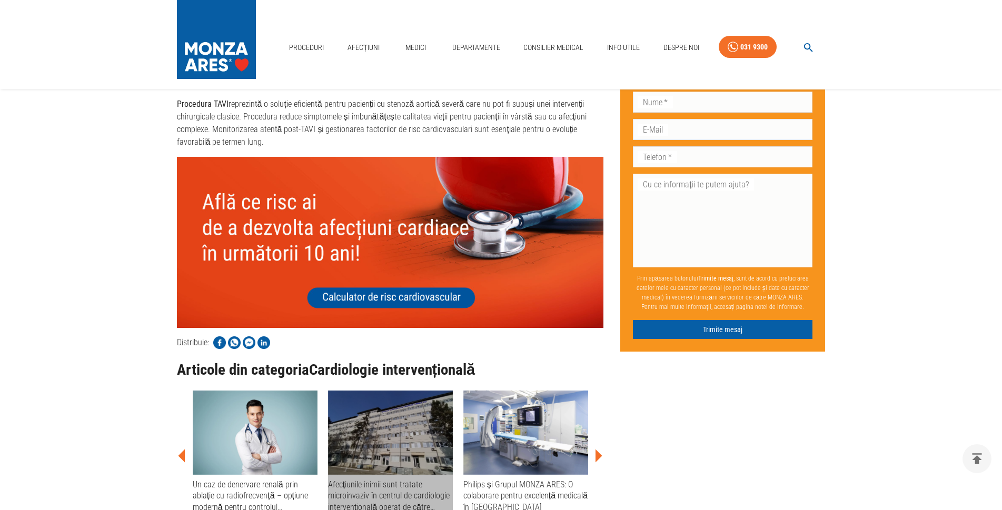
click at [404, 425] on img at bounding box center [390, 433] width 125 height 84
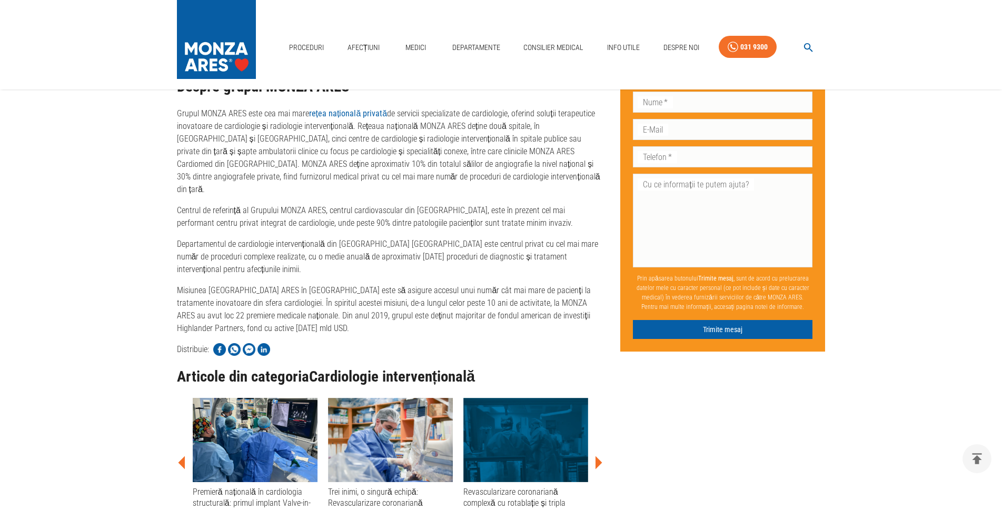
scroll to position [1369, 0]
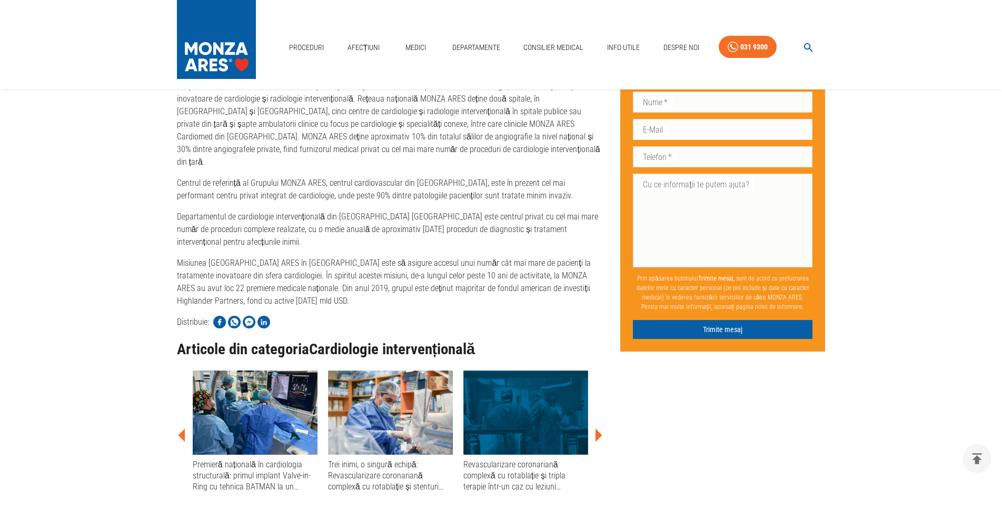
click at [598, 429] on icon at bounding box center [598, 435] width 7 height 13
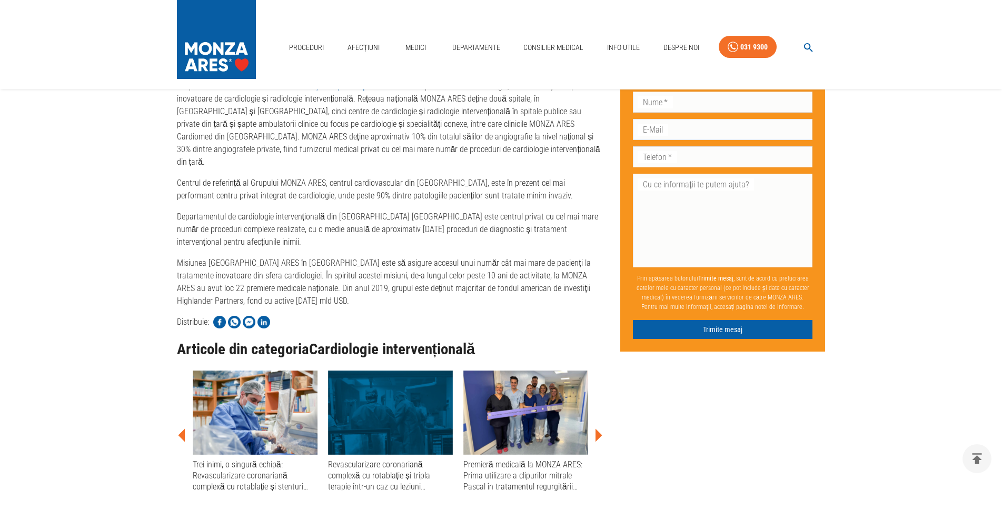
click at [598, 429] on icon at bounding box center [598, 435] width 7 height 13
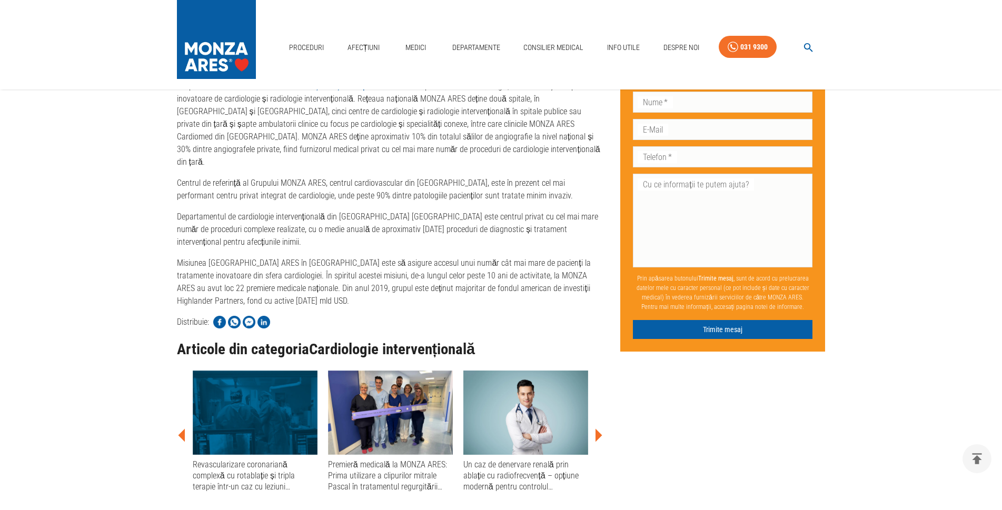
click at [598, 429] on icon at bounding box center [598, 435] width 7 height 13
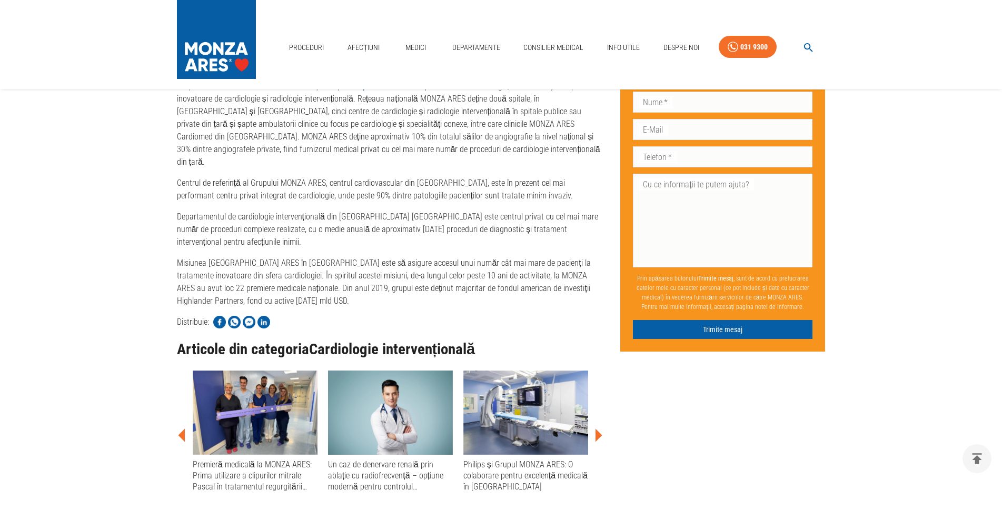
click at [598, 429] on icon at bounding box center [598, 435] width 7 height 13
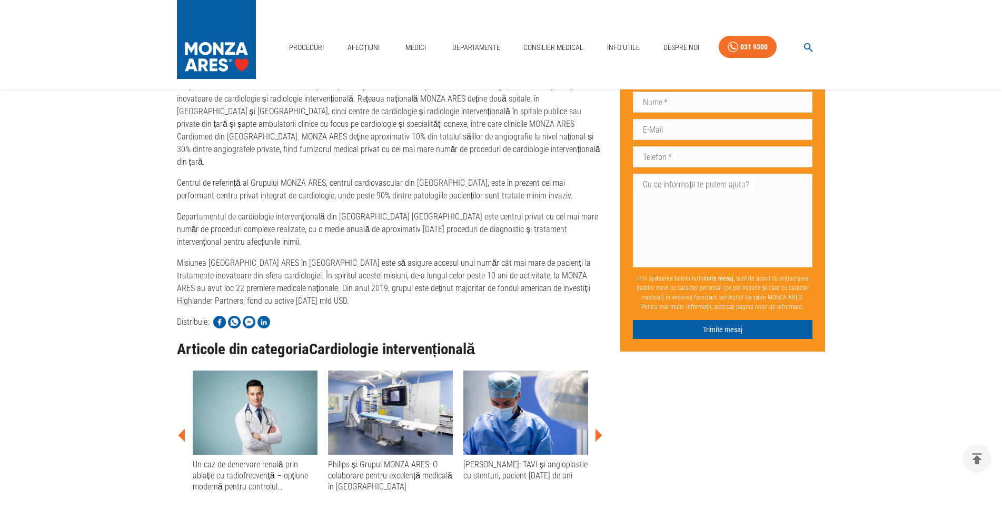
click at [598, 429] on icon at bounding box center [598, 435] width 7 height 13
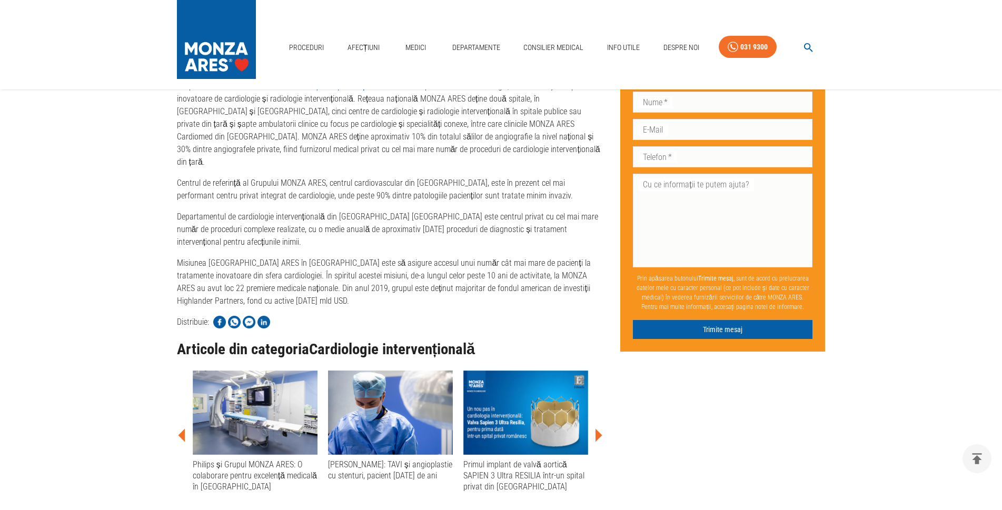
click at [598, 429] on icon at bounding box center [598, 435] width 7 height 13
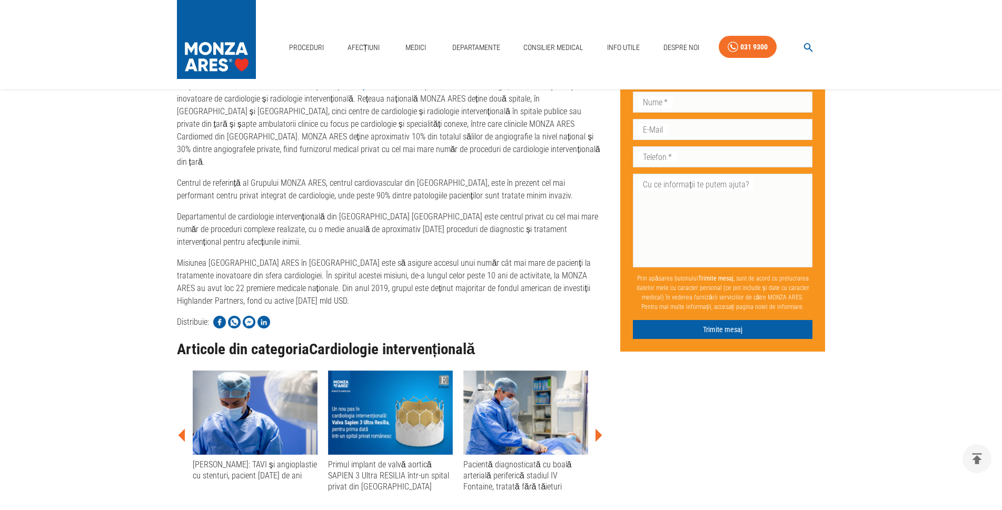
click at [598, 429] on icon at bounding box center [598, 435] width 7 height 13
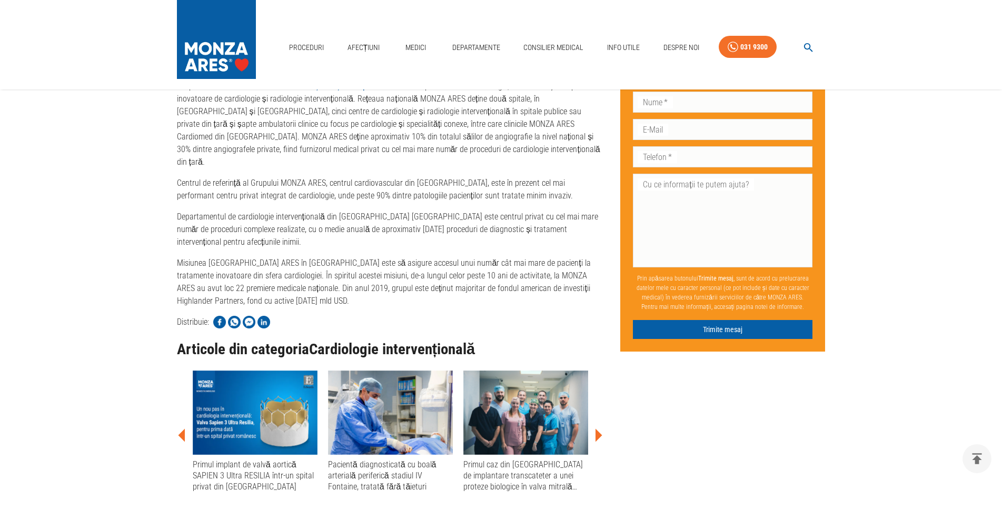
click at [598, 429] on icon at bounding box center [598, 435] width 7 height 13
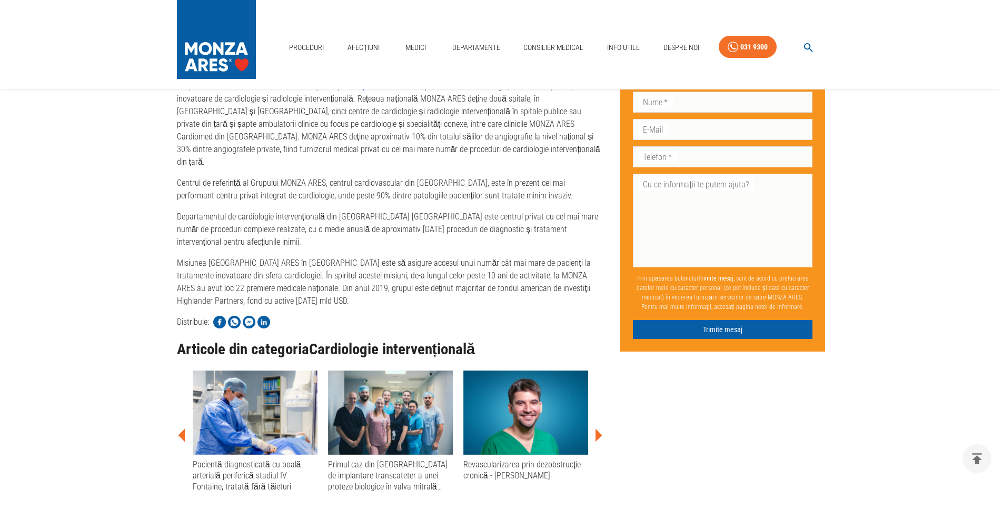
click at [598, 429] on icon at bounding box center [598, 435] width 7 height 13
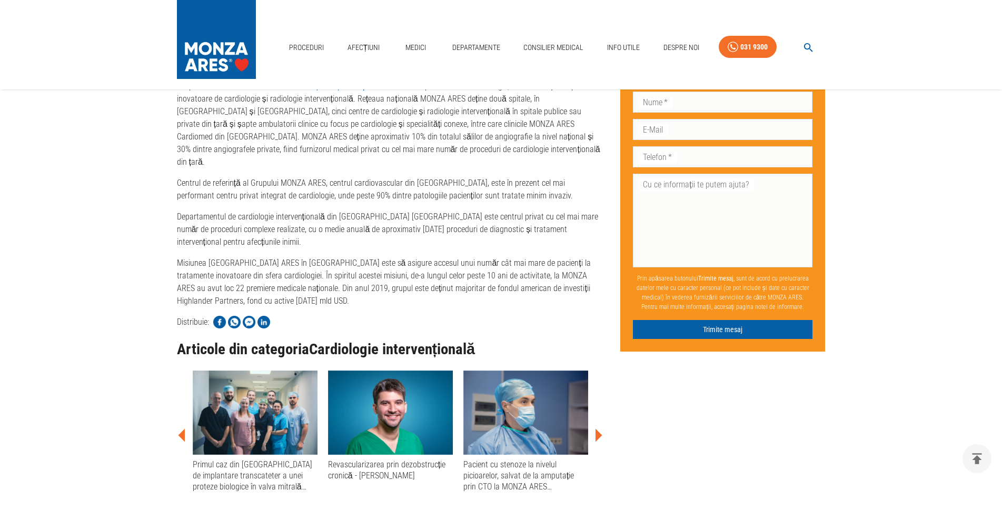
click at [598, 429] on icon at bounding box center [598, 435] width 7 height 13
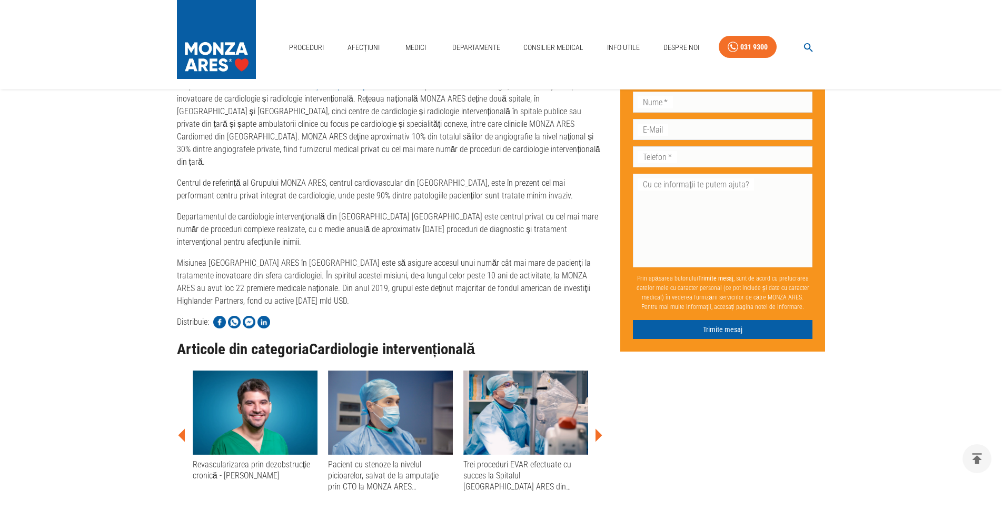
click at [598, 429] on icon at bounding box center [598, 435] width 7 height 13
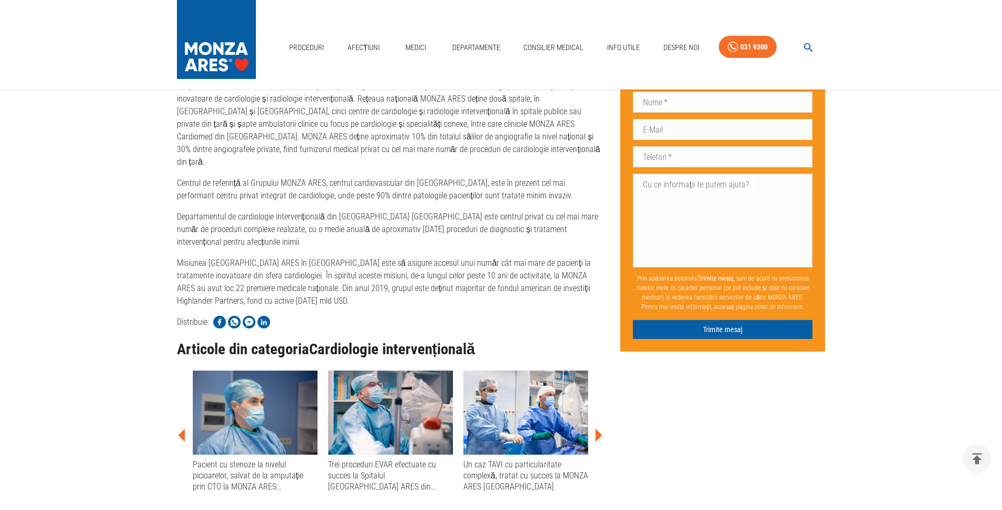
click at [598, 429] on icon at bounding box center [598, 435] width 7 height 13
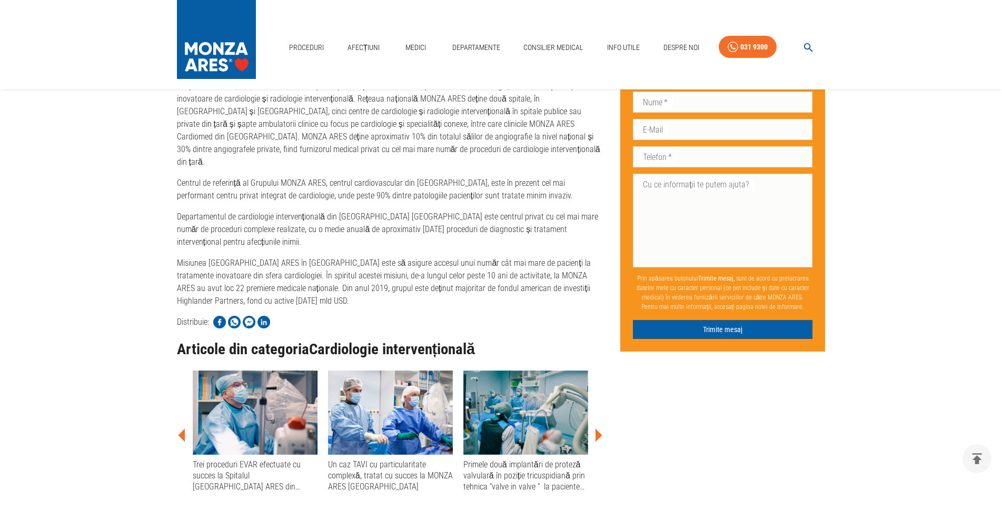
click at [598, 429] on icon at bounding box center [598, 435] width 7 height 13
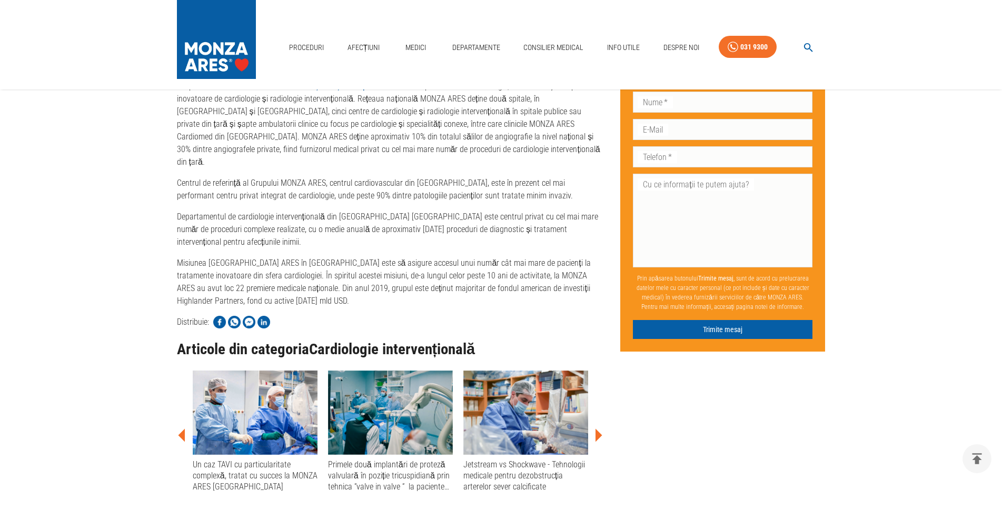
click at [511, 459] on div "Jetstream vs Shockwave - Tehnologii medicale pentru dezobstrucția arterelor sev…" at bounding box center [525, 476] width 125 height 34
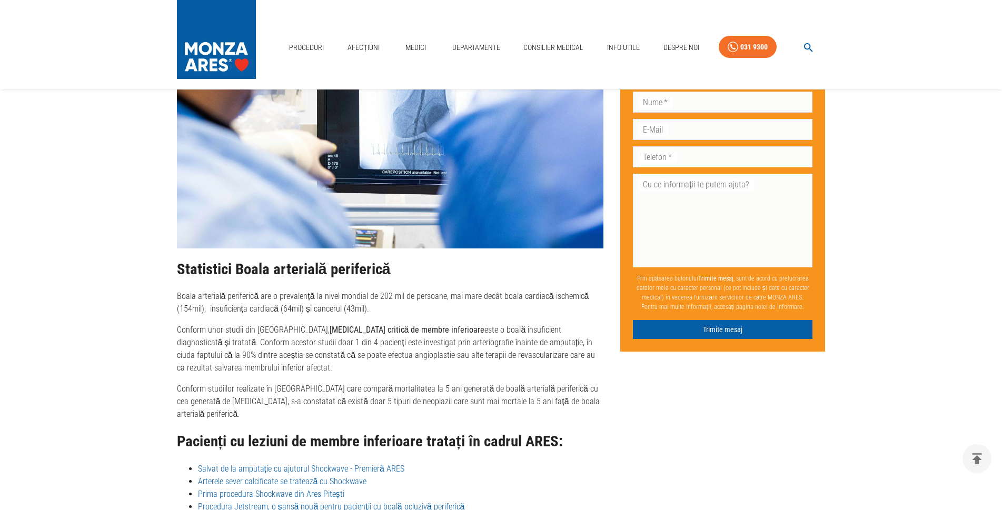
scroll to position [2551, 0]
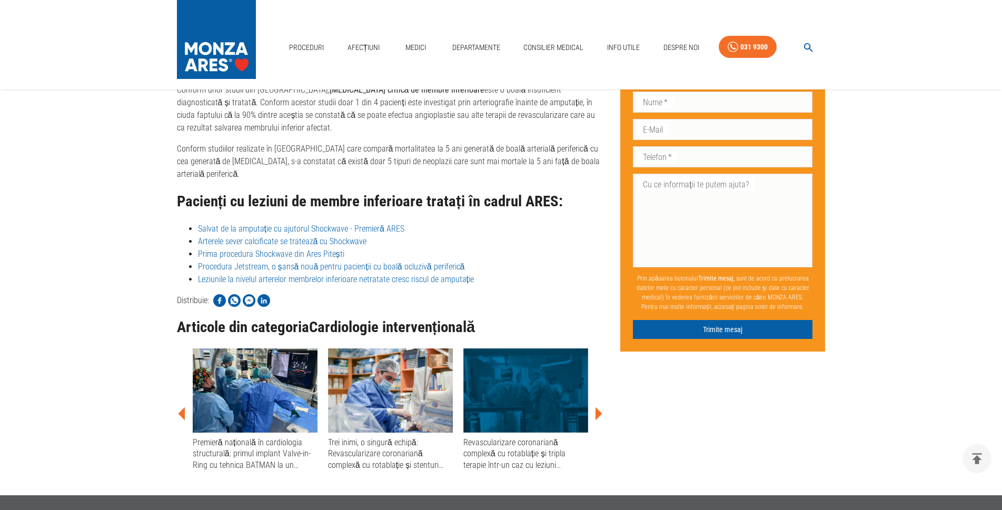
click at [598, 420] on icon at bounding box center [598, 413] width 7 height 13
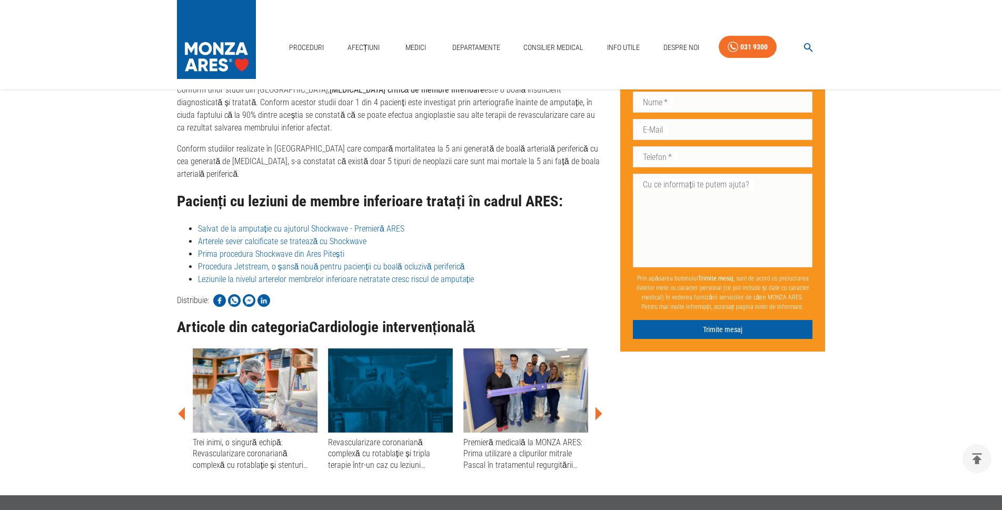
click at [598, 420] on icon at bounding box center [598, 413] width 7 height 13
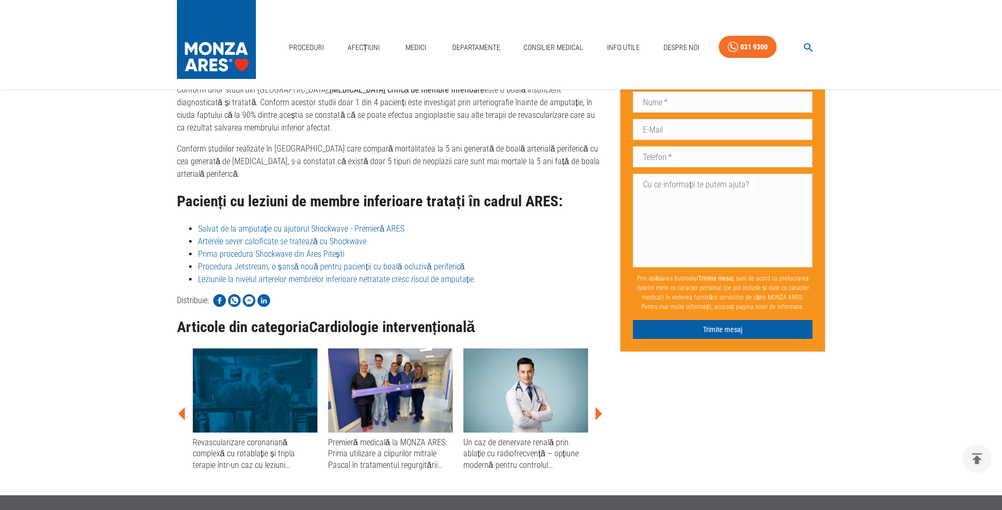
click at [598, 420] on icon at bounding box center [598, 413] width 7 height 13
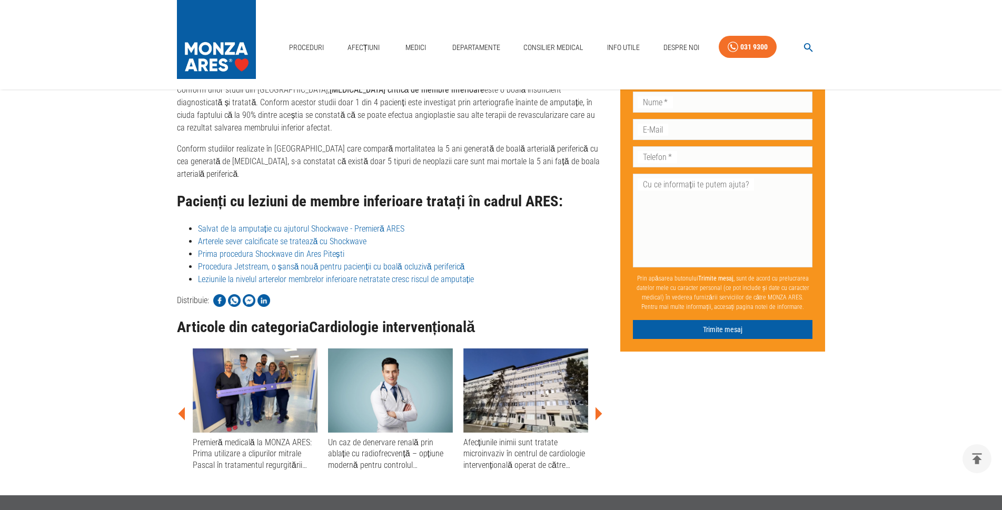
click at [598, 420] on icon at bounding box center [598, 413] width 7 height 13
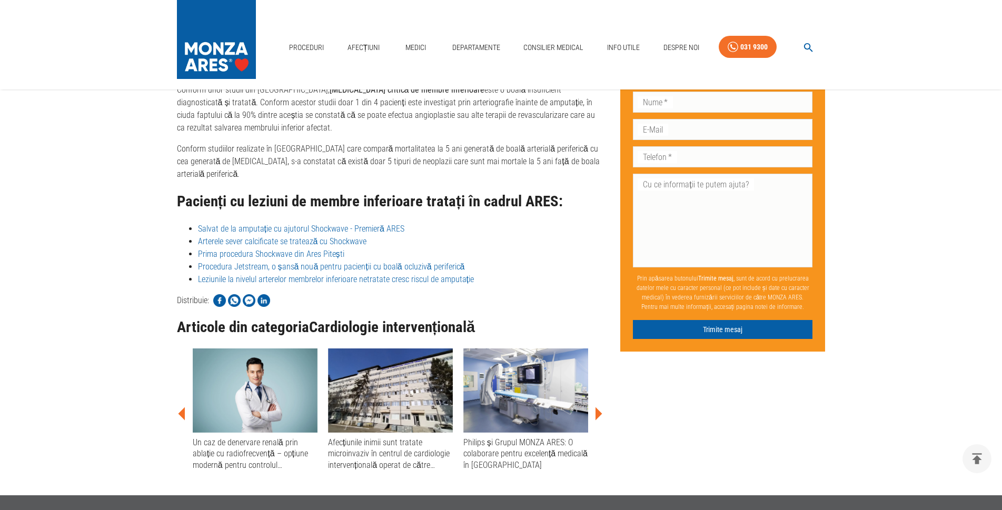
click at [598, 420] on icon at bounding box center [598, 413] width 7 height 13
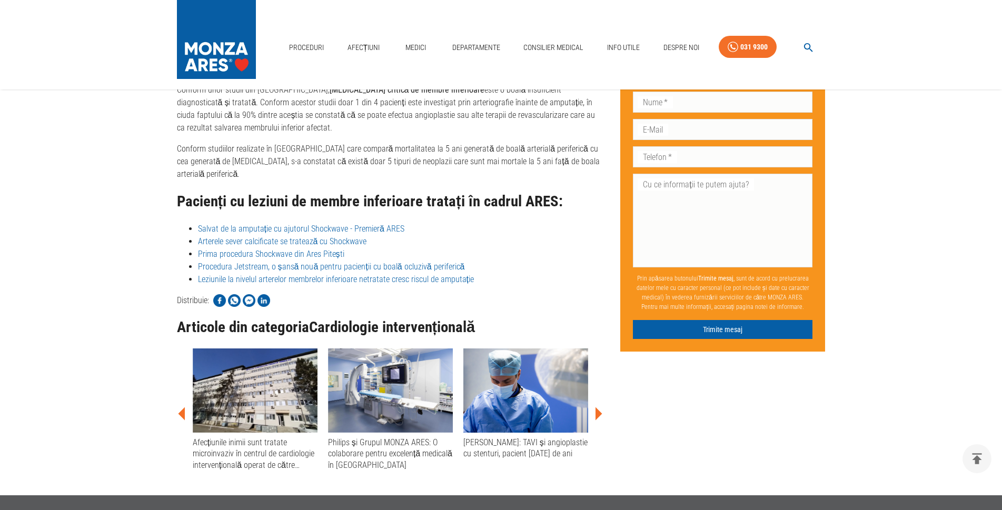
click at [598, 420] on icon at bounding box center [598, 413] width 7 height 13
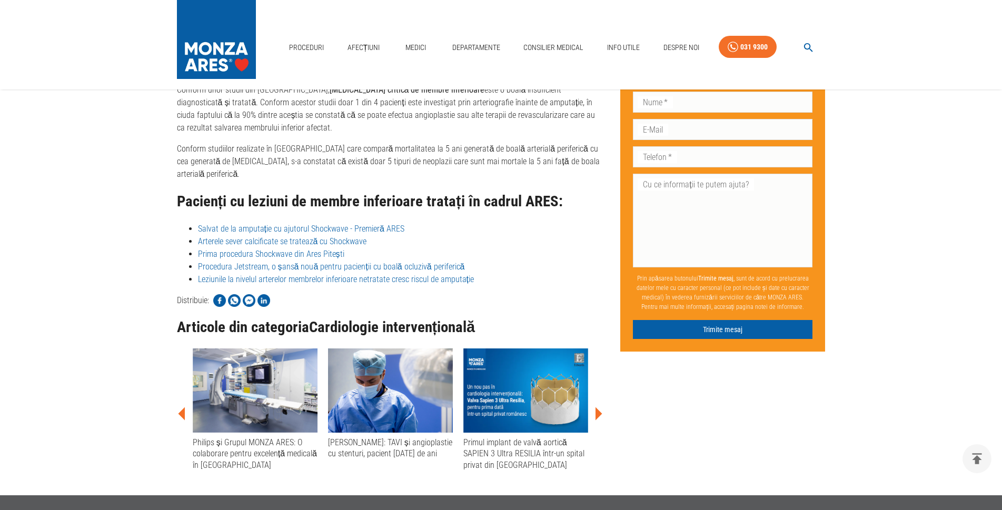
click at [598, 420] on icon at bounding box center [598, 413] width 7 height 13
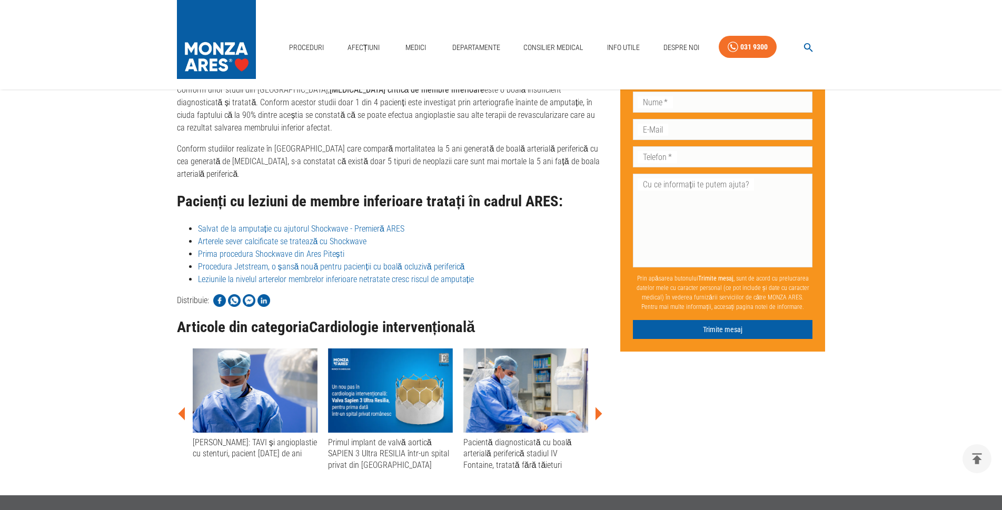
click at [598, 420] on icon at bounding box center [598, 413] width 7 height 13
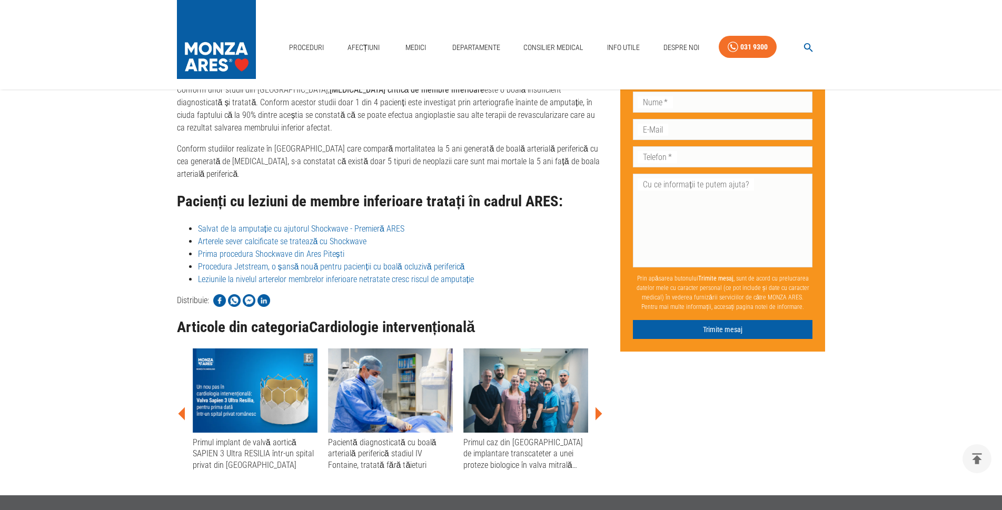
click at [598, 420] on icon at bounding box center [598, 413] width 7 height 13
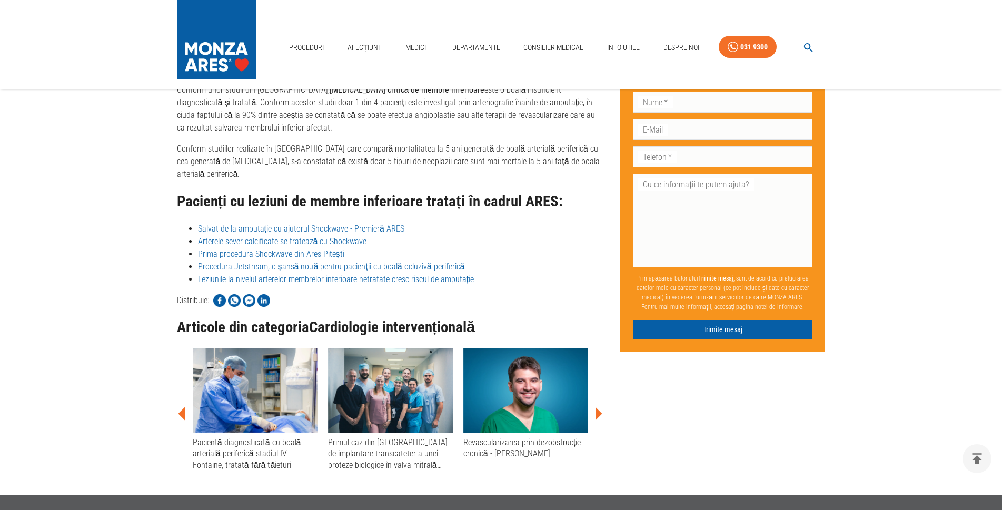
click at [598, 420] on icon at bounding box center [598, 413] width 7 height 13
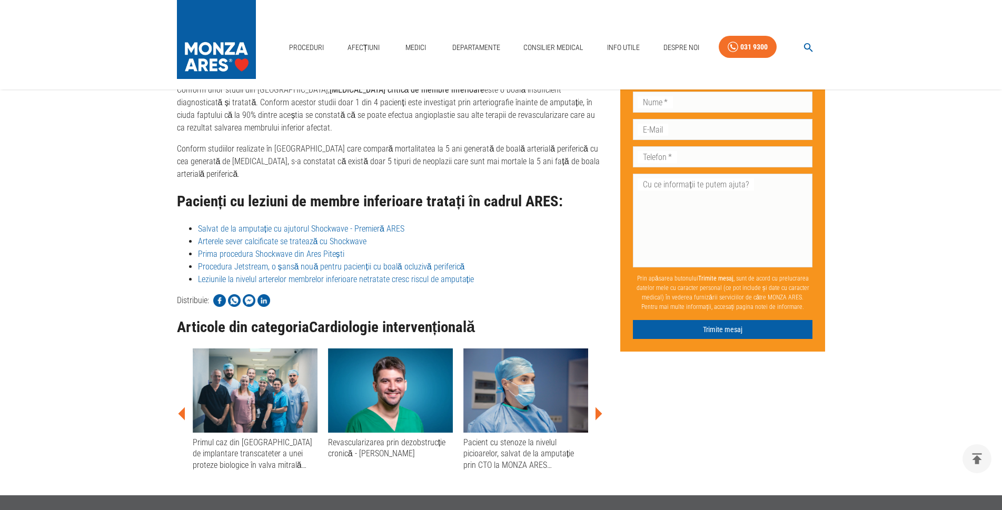
click at [598, 420] on icon at bounding box center [598, 413] width 7 height 13
click at [594, 424] on icon at bounding box center [598, 414] width 32 height 32
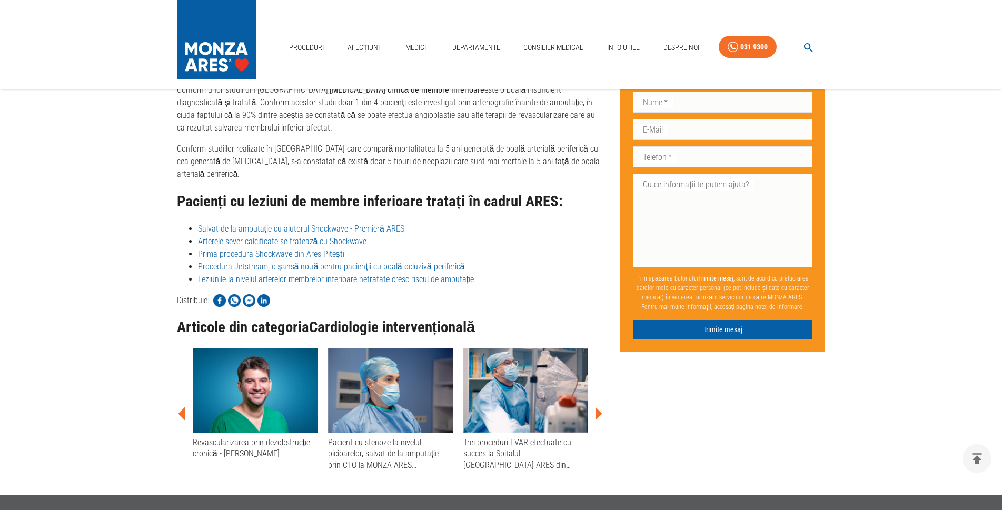
click at [594, 424] on icon at bounding box center [598, 414] width 32 height 32
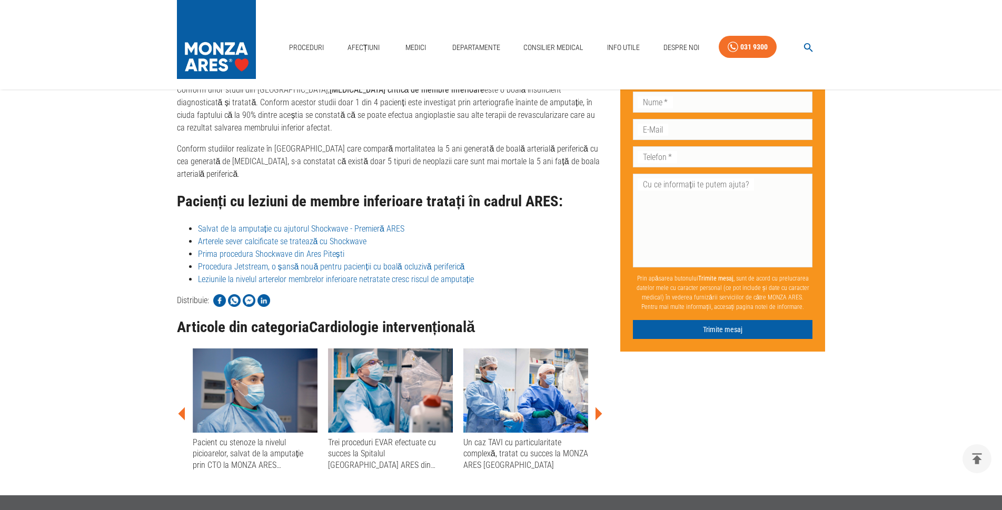
click at [594, 424] on icon at bounding box center [598, 414] width 32 height 32
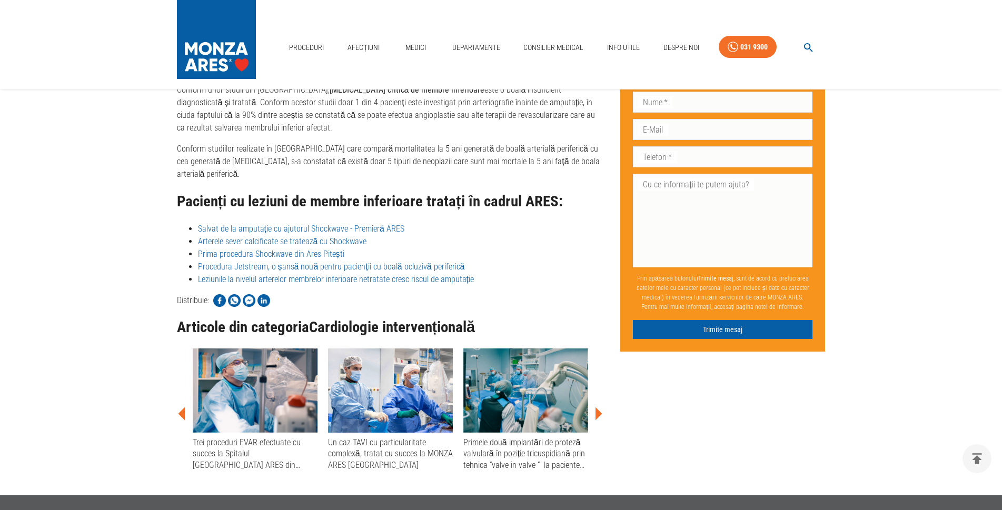
click at [594, 424] on icon at bounding box center [598, 414] width 32 height 32
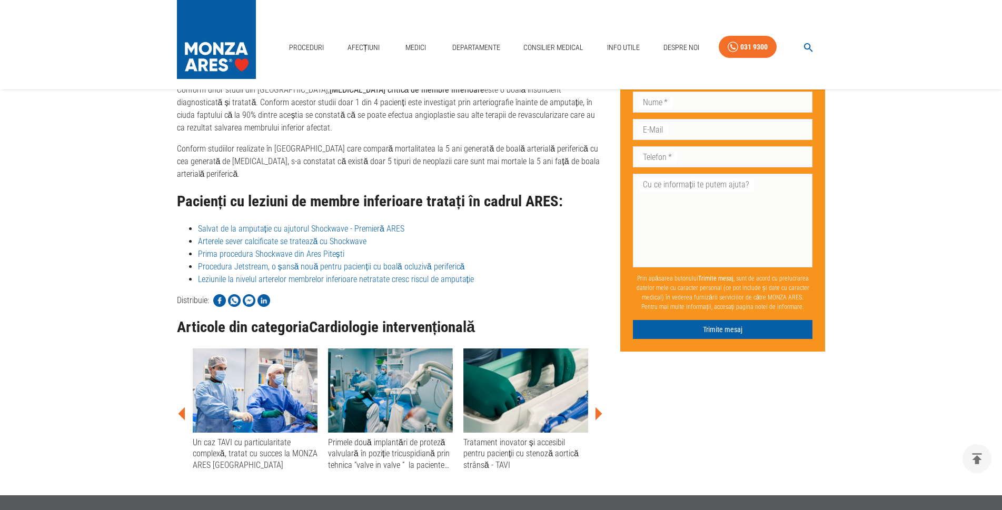
click at [594, 424] on icon at bounding box center [598, 414] width 32 height 32
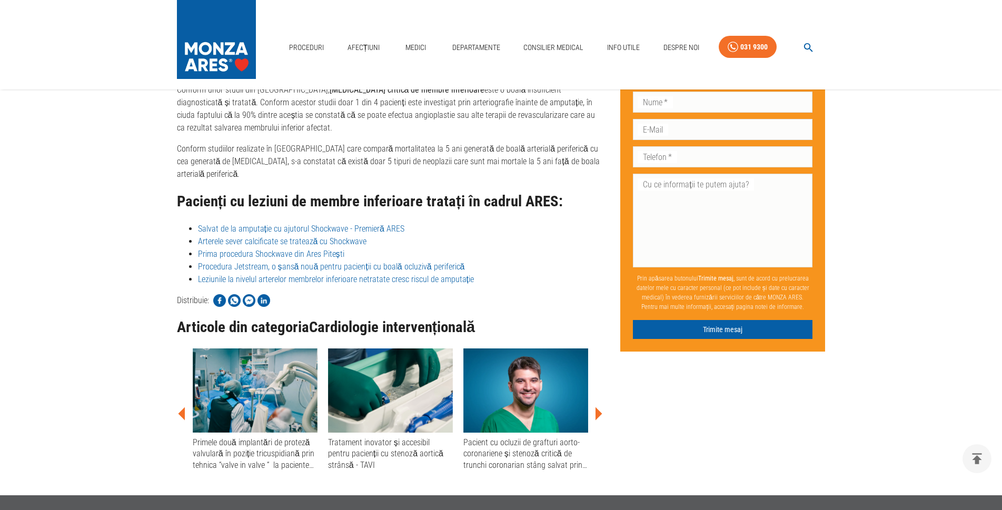
click at [594, 424] on icon at bounding box center [598, 414] width 32 height 32
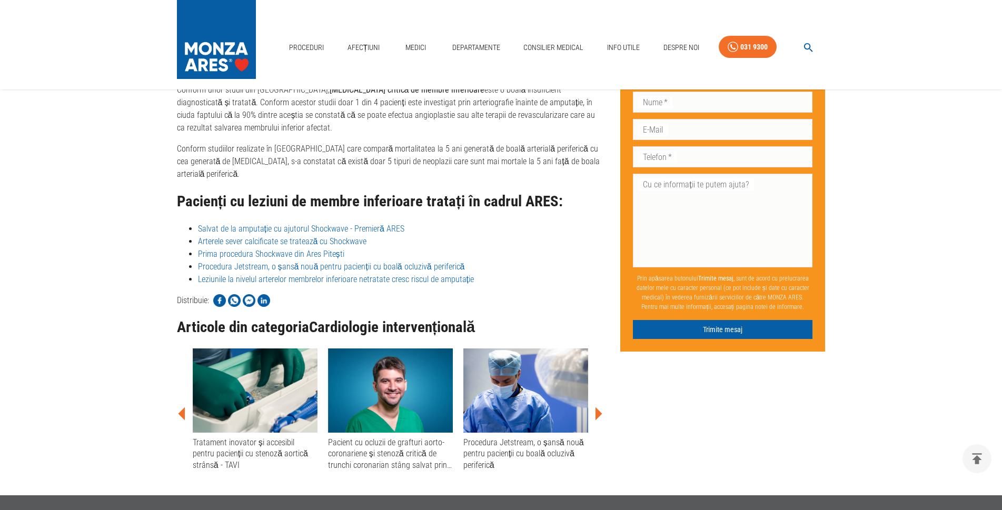
click at [594, 424] on icon at bounding box center [598, 414] width 32 height 32
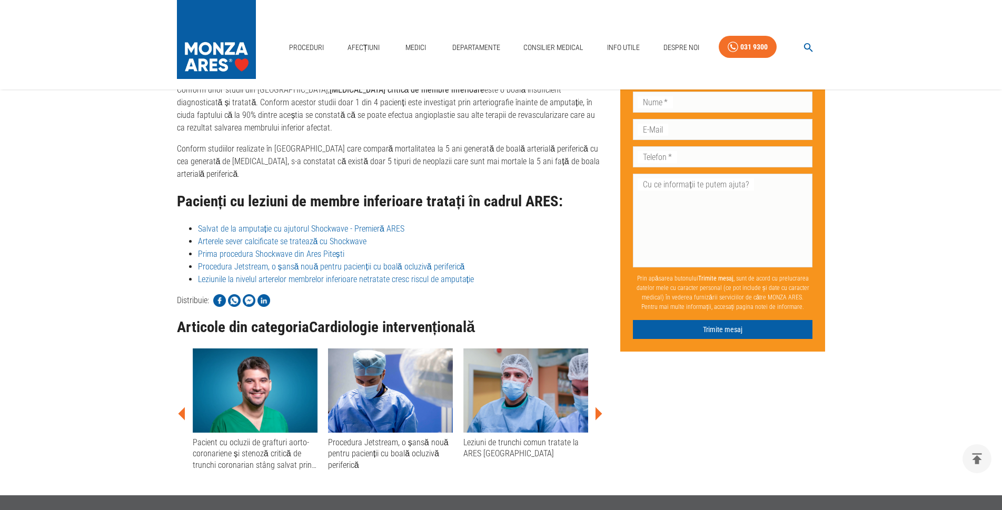
click at [594, 424] on icon at bounding box center [598, 414] width 32 height 32
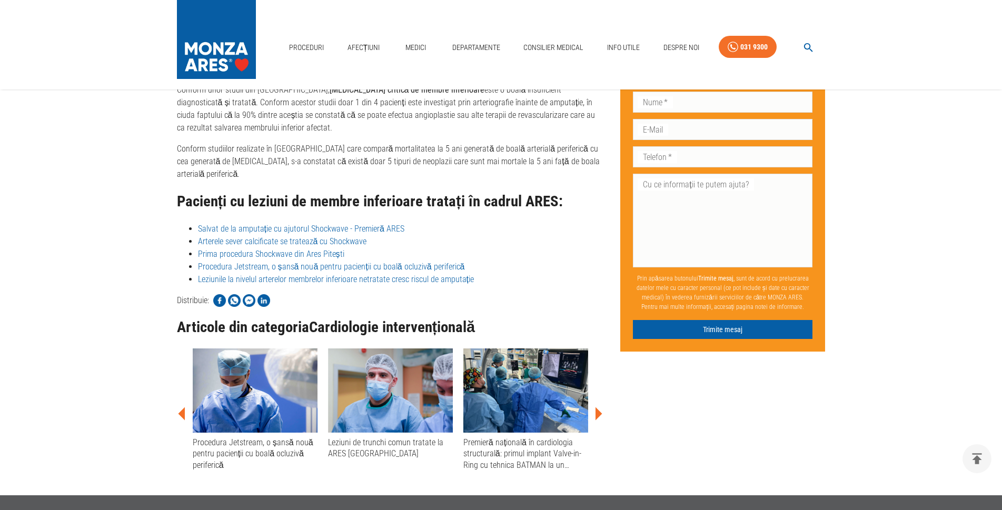
click at [594, 423] on icon at bounding box center [598, 414] width 32 height 32
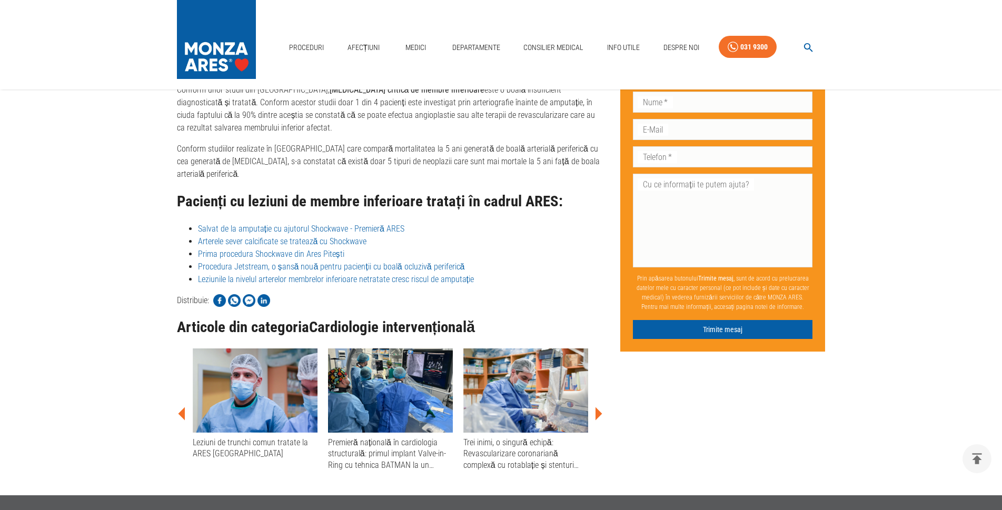
click at [594, 423] on icon at bounding box center [598, 414] width 32 height 32
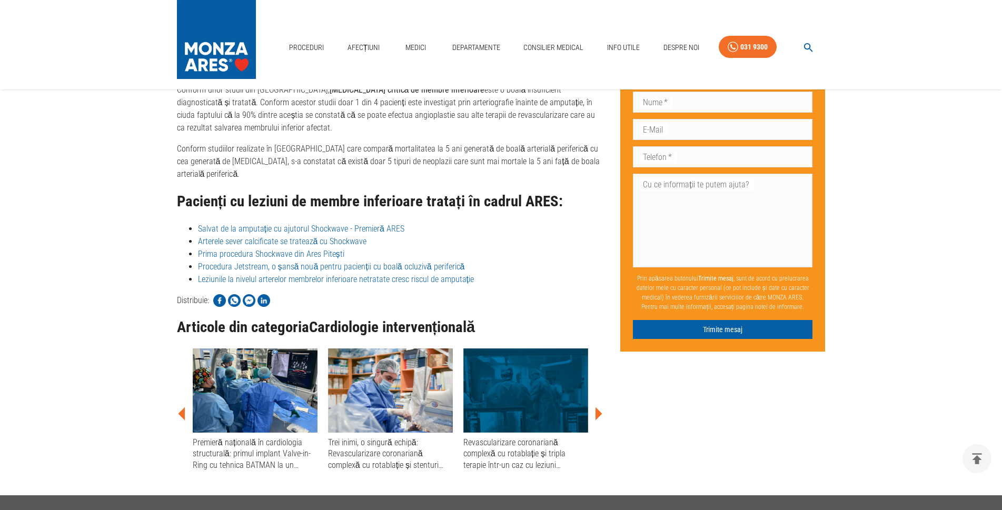
click at [184, 420] on icon at bounding box center [181, 413] width 7 height 13
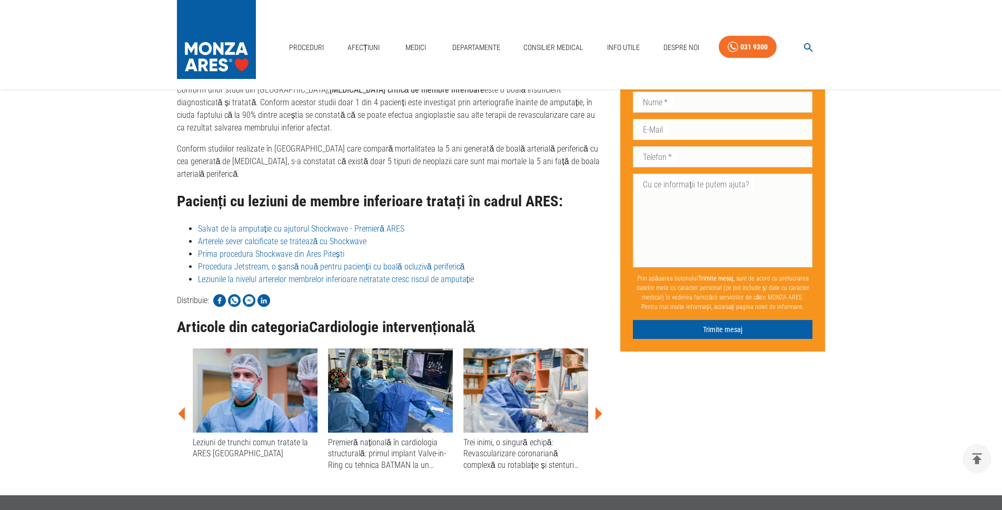
click at [184, 420] on icon at bounding box center [181, 413] width 7 height 13
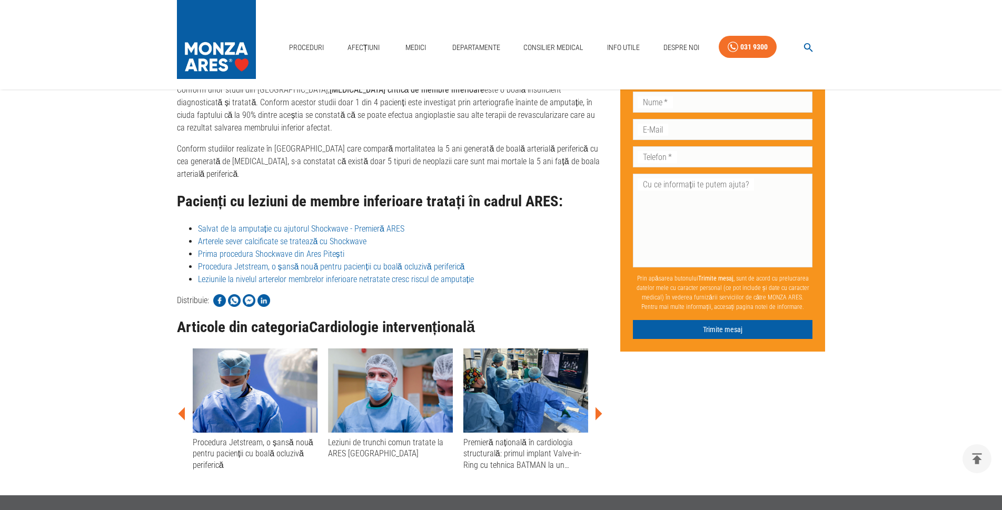
click at [184, 420] on icon at bounding box center [181, 413] width 7 height 13
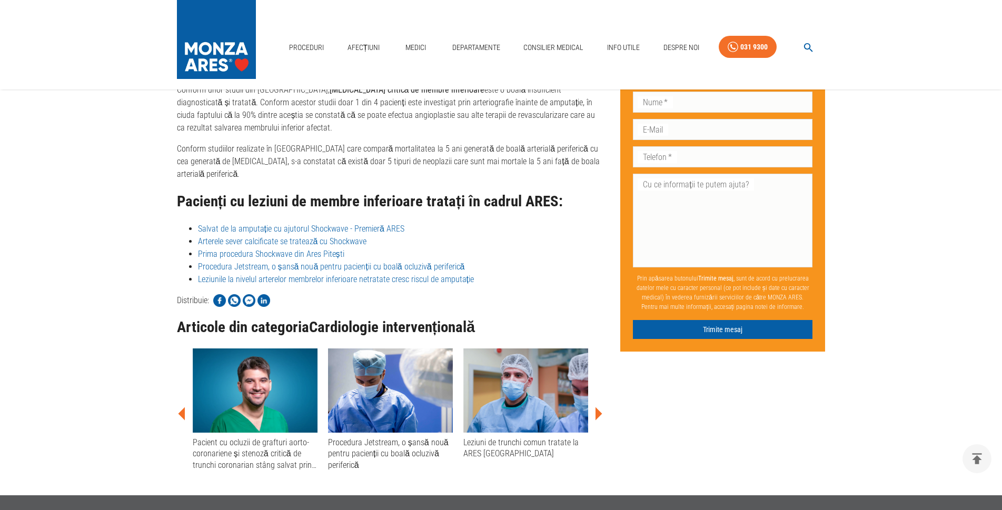
click at [184, 420] on icon at bounding box center [181, 413] width 7 height 13
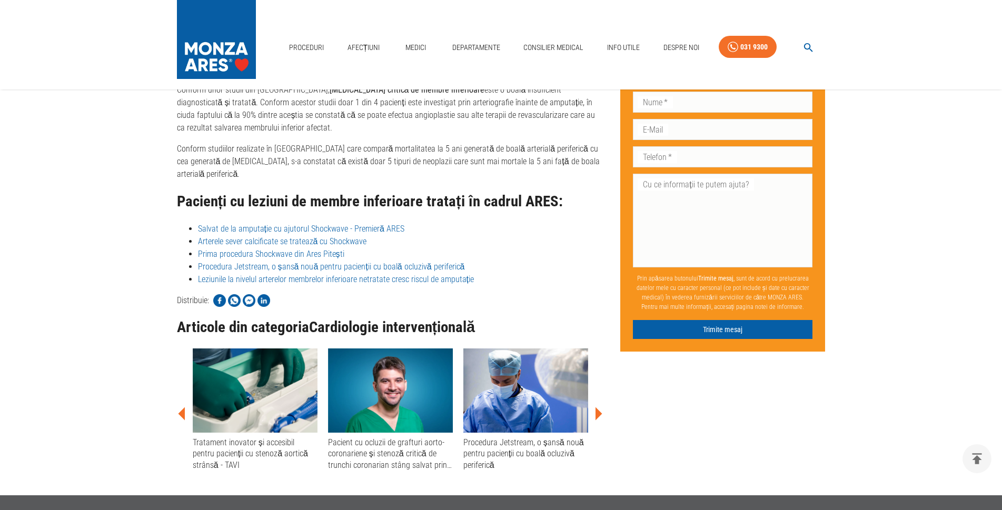
click at [396, 460] on div "Pacient cu ocluzii de grafturi aorto-coronariene și stenoză critică de trunchi …" at bounding box center [390, 454] width 125 height 34
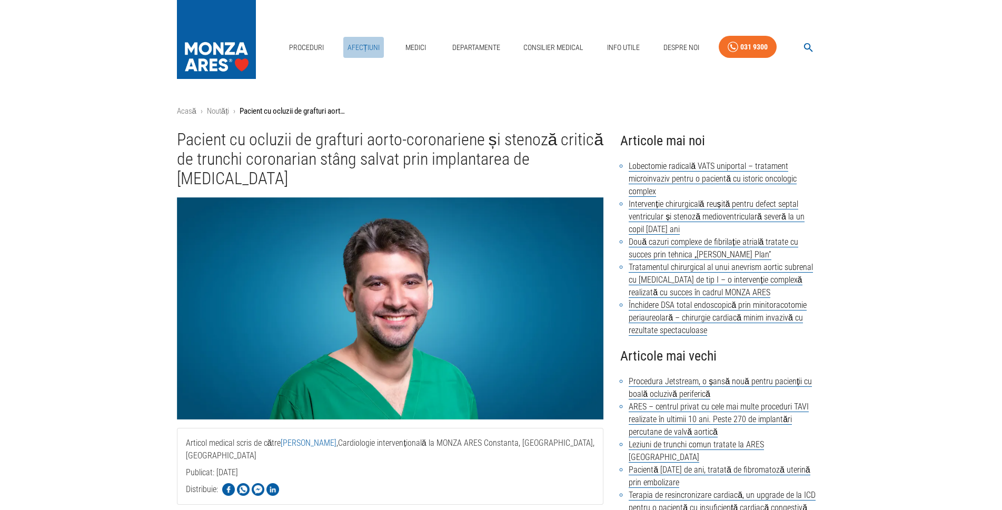
click at [358, 37] on link "Afecțiuni" at bounding box center [363, 48] width 41 height 22
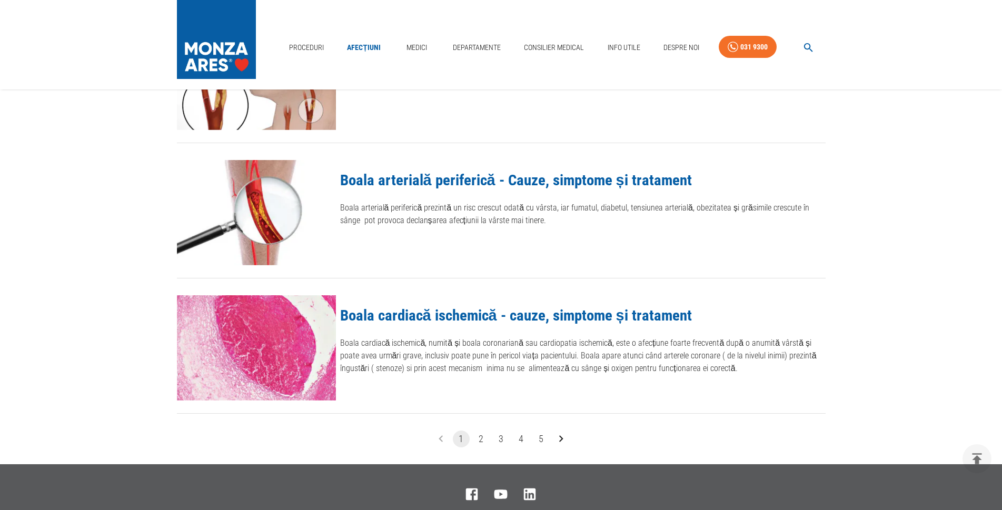
scroll to position [1106, 0]
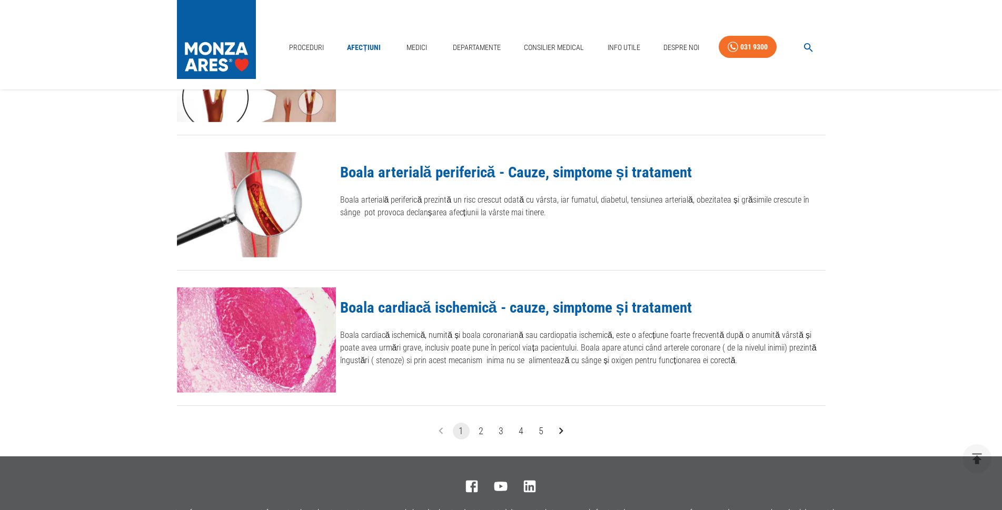
click at [441, 306] on link "Boala cardiacă ischemică - cauze, simptome și tratament" at bounding box center [516, 308] width 352 height 18
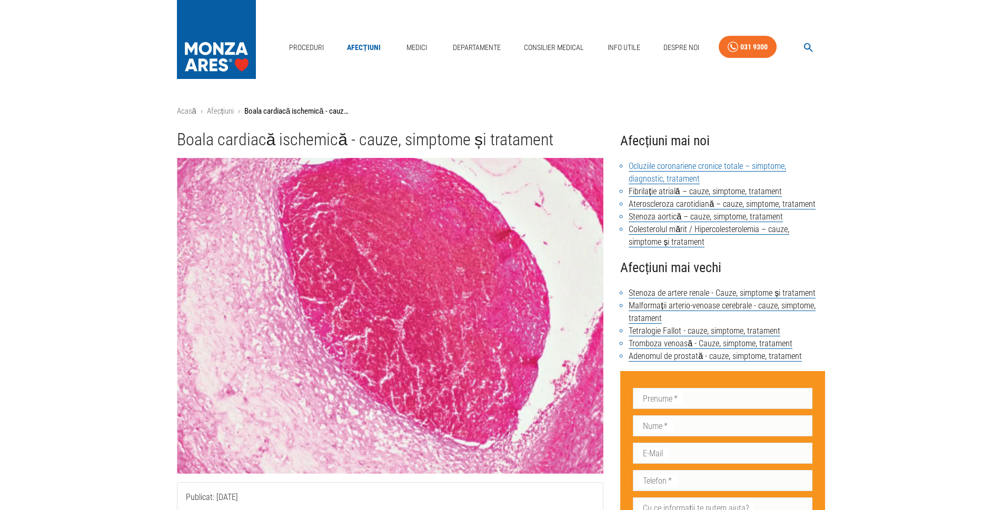
click at [710, 167] on link "Ocluziile coronariene cronice totale – simptome, diagnostic, tratament" at bounding box center [707, 172] width 157 height 23
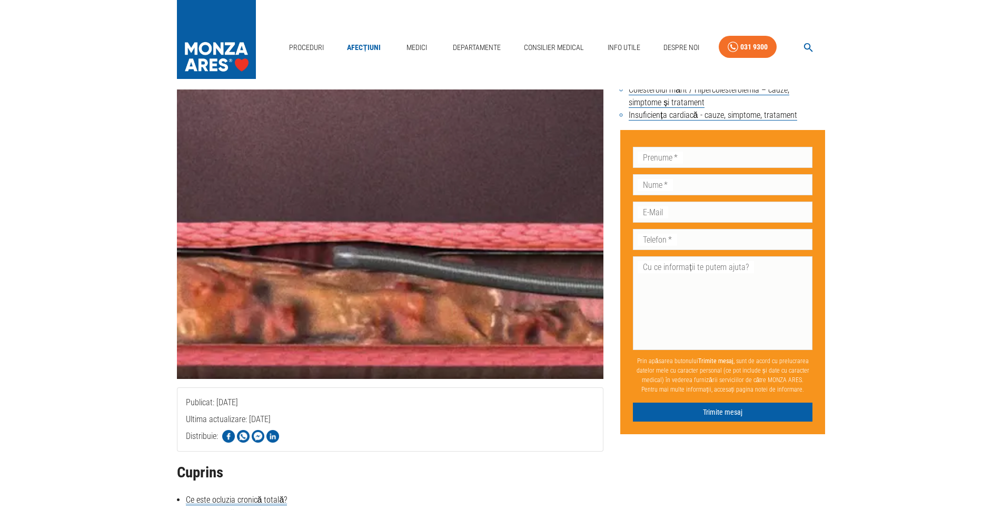
scroll to position [158, 0]
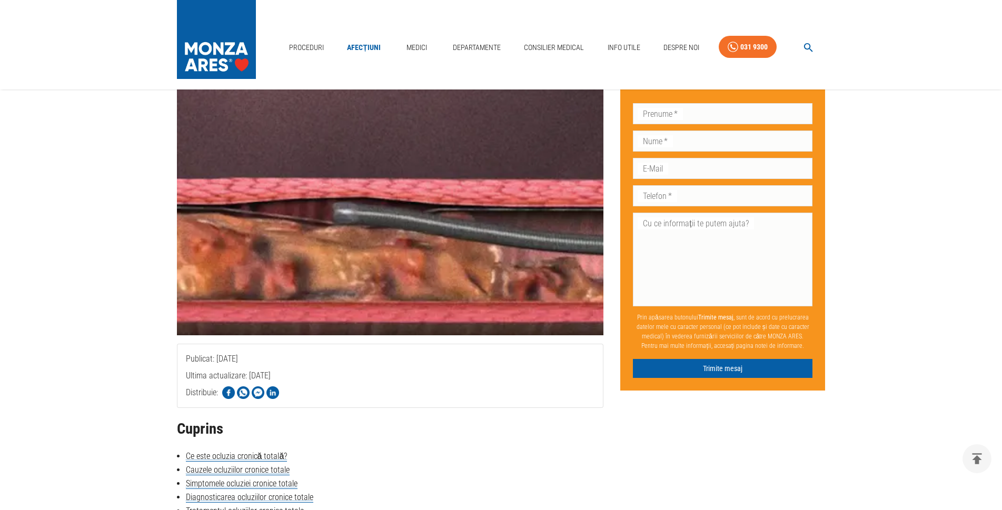
click at [376, 229] on img at bounding box center [390, 177] width 427 height 316
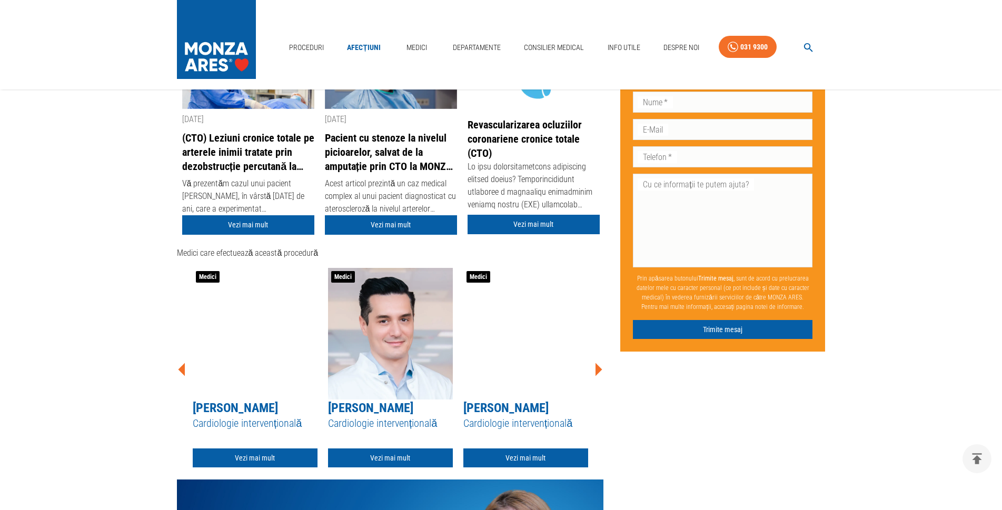
scroll to position [2001, 0]
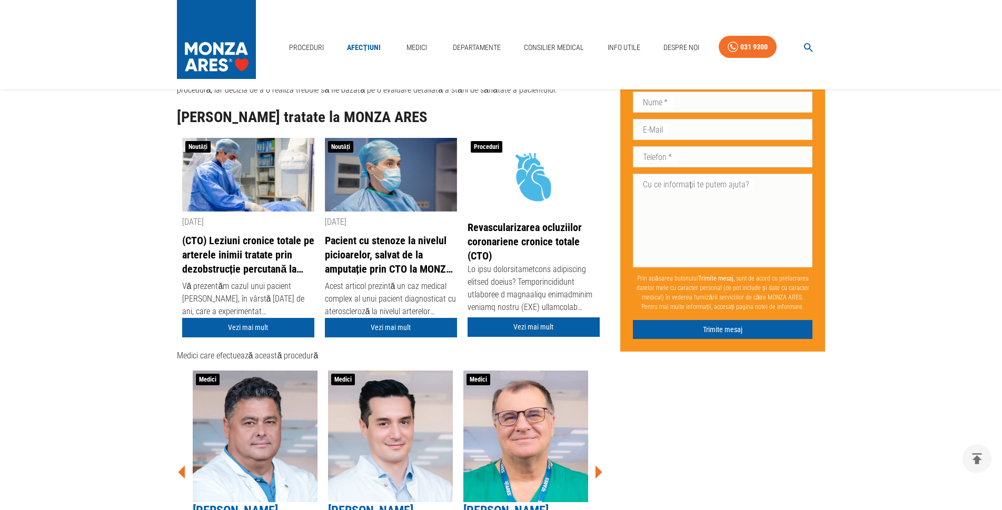
click at [254, 256] on link "(CTO) Leziuni cronice totale pe arterele inimii tratate prin dezobstrucție perc…" at bounding box center [248, 255] width 132 height 42
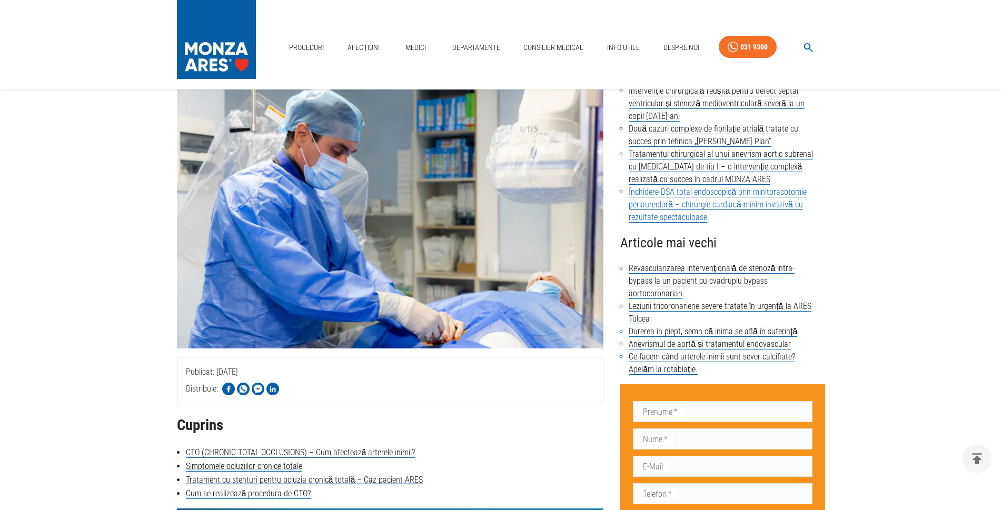
scroll to position [158, 0]
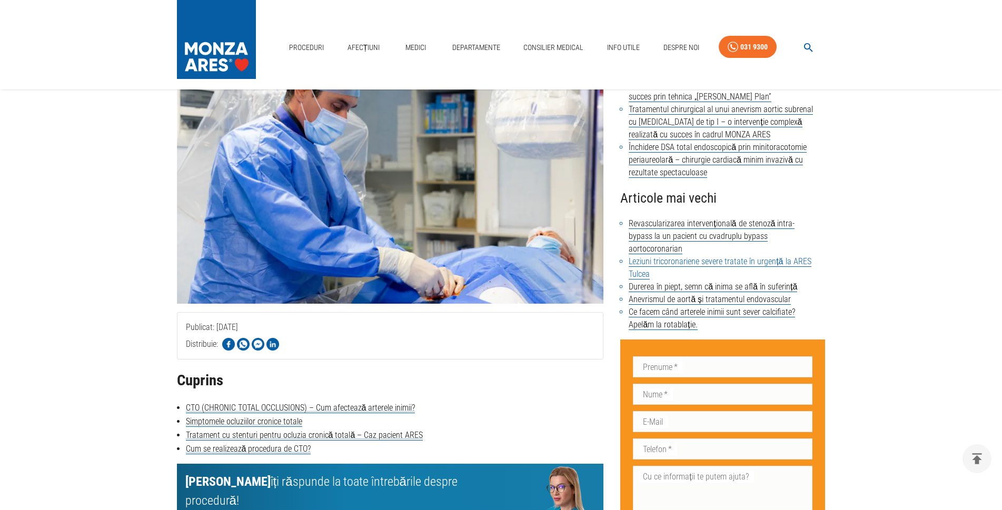
click at [698, 262] on link "Leziuni tricoronariene severe tratate în urgență la ARES Tulcea" at bounding box center [720, 267] width 182 height 23
